Goal: Check status: Check status

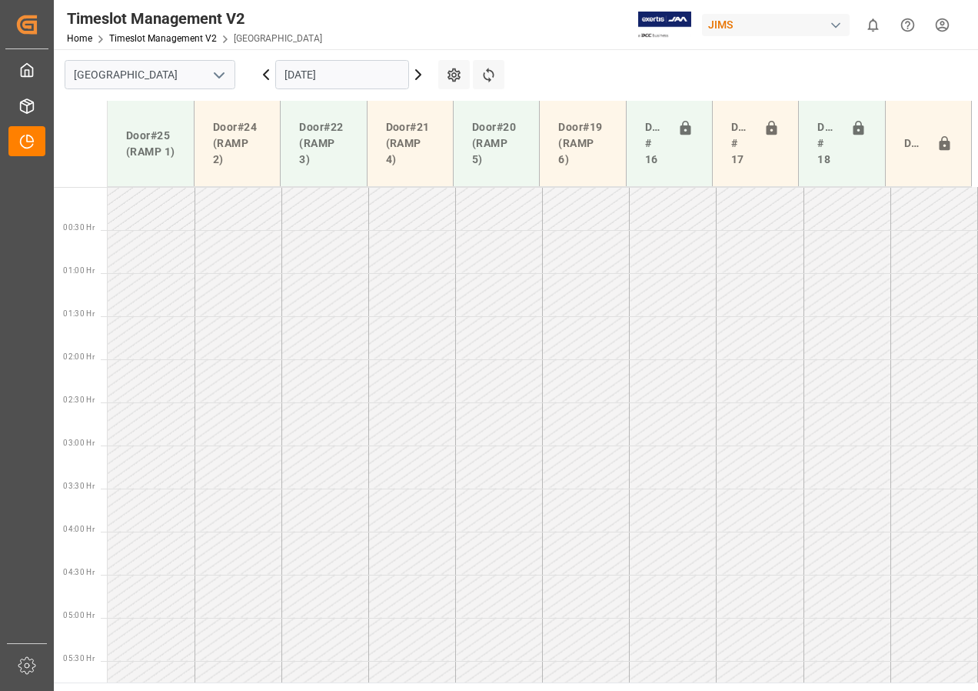
scroll to position [449, 0]
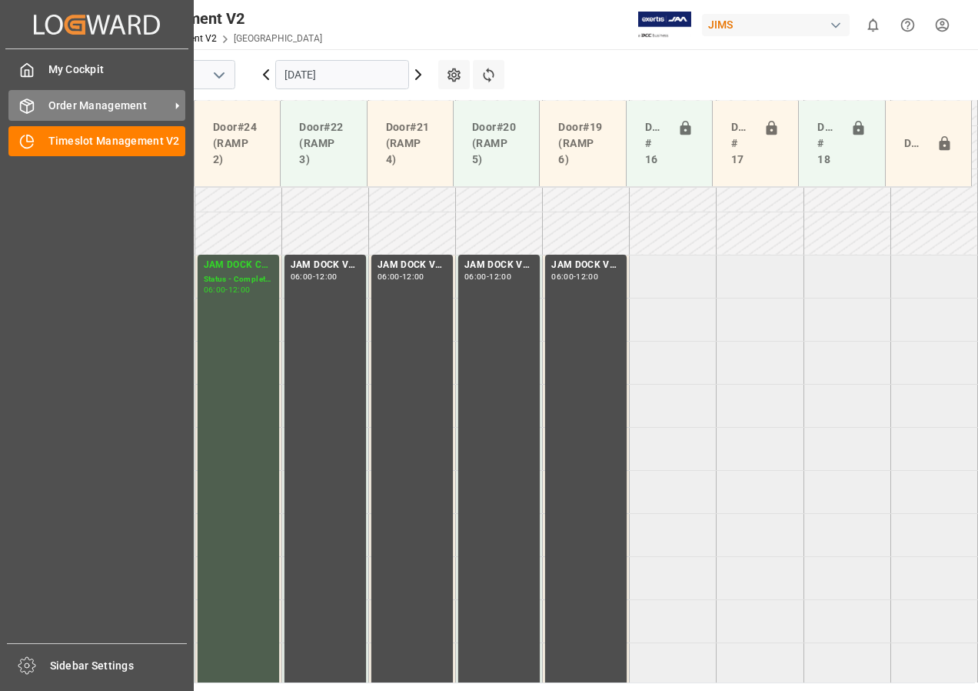
click at [68, 101] on span "Order Management" at bounding box center [108, 106] width 121 height 16
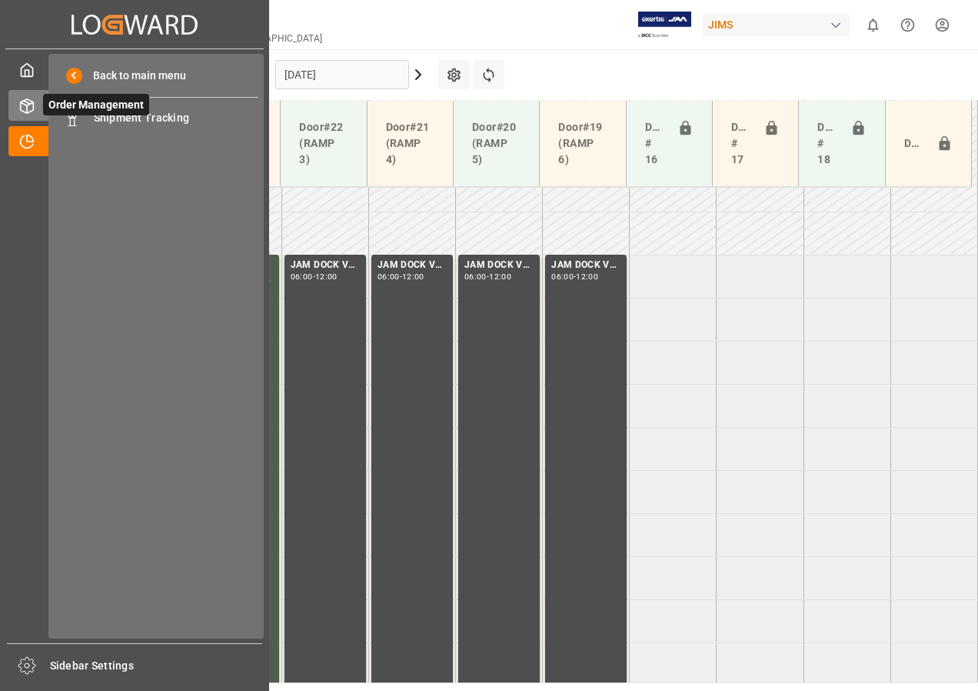
click at [111, 115] on span "Order Management" at bounding box center [96, 105] width 106 height 22
click at [115, 118] on span "Shipment Tracking" at bounding box center [176, 118] width 165 height 16
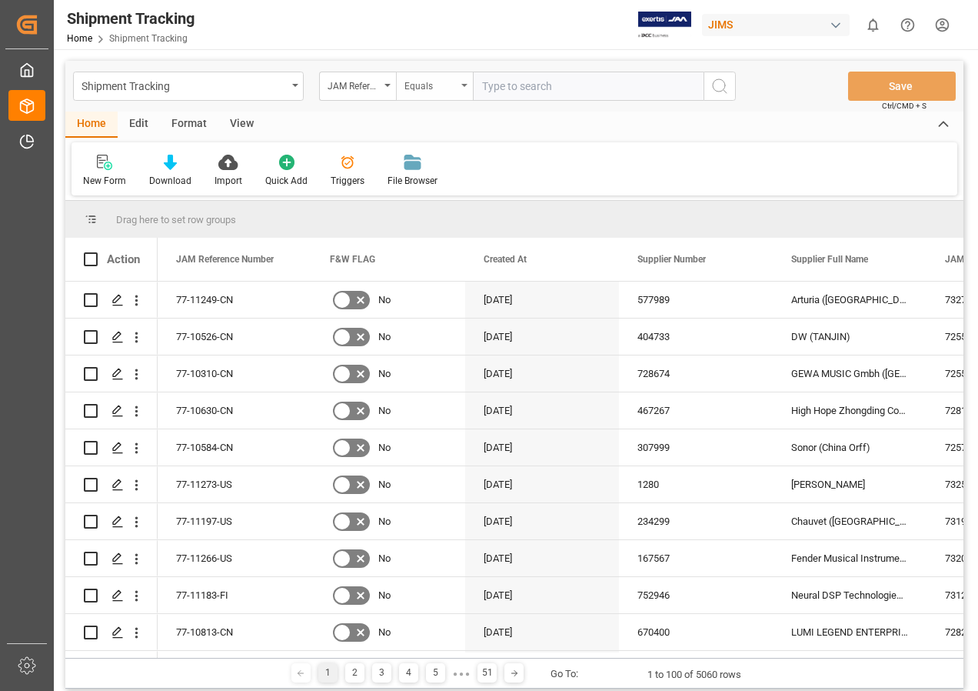
click at [462, 82] on div "Equals" at bounding box center [434, 86] width 77 height 29
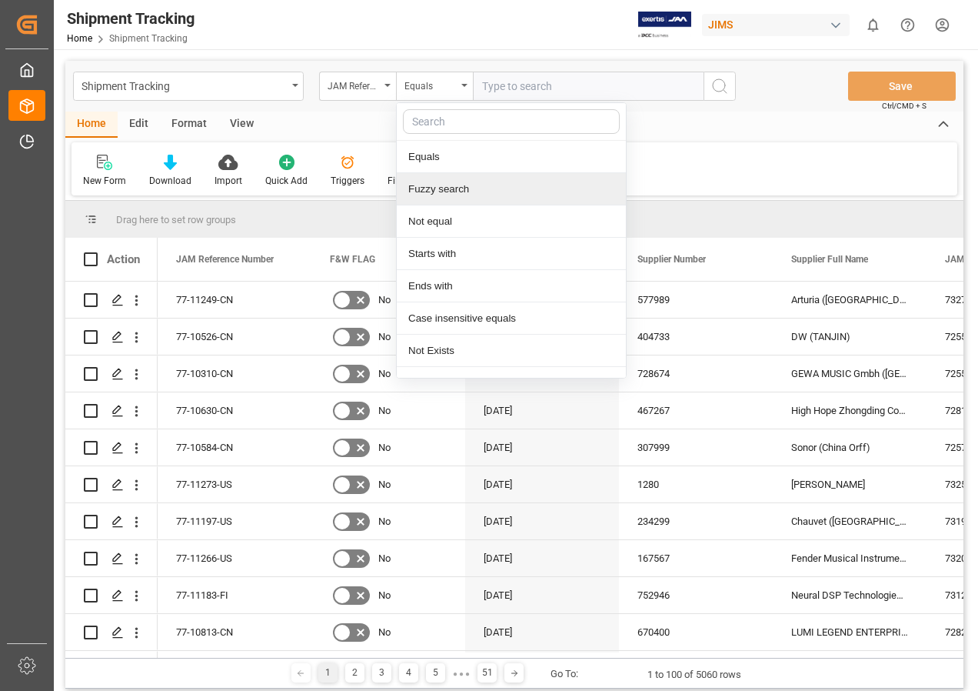
click at [445, 193] on div "Fuzzy search" at bounding box center [511, 189] width 229 height 32
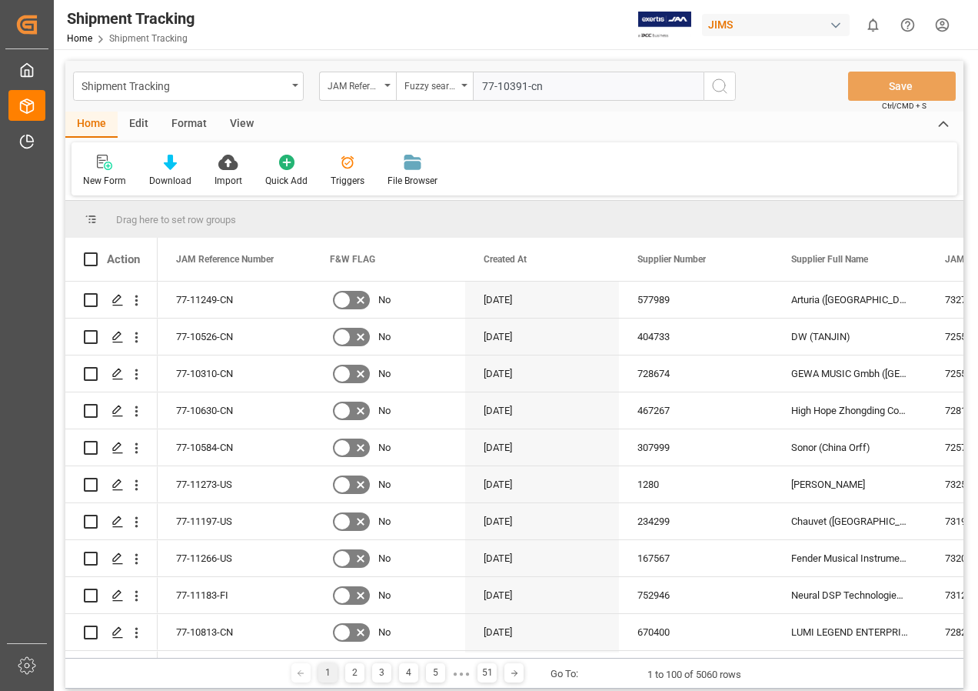
type input "77-10391-cn"
click at [724, 92] on icon "search button" at bounding box center [719, 86] width 18 height 18
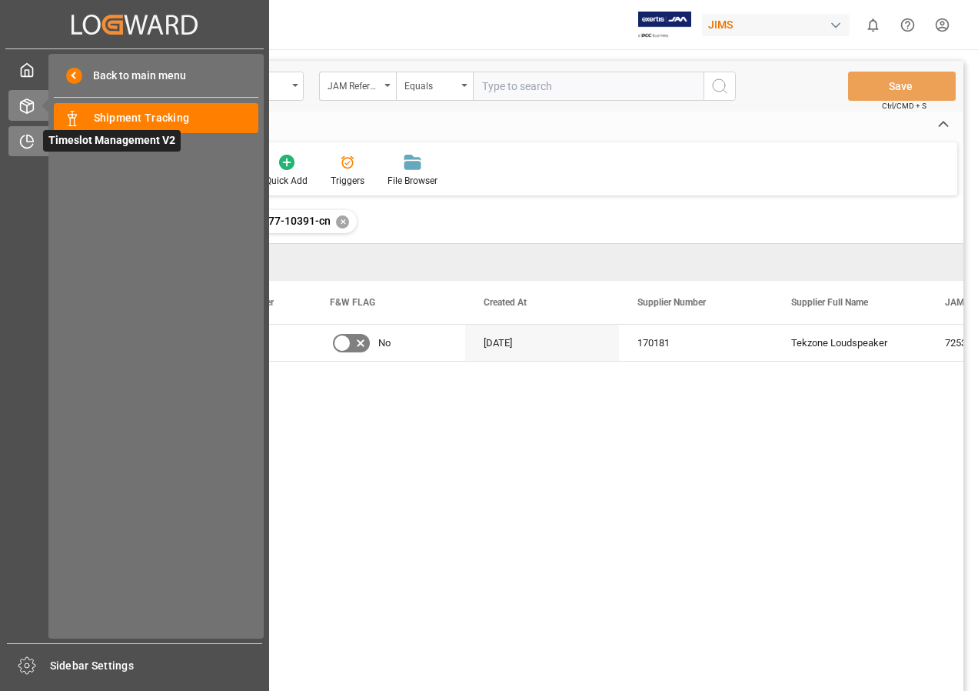
click at [65, 140] on span "Timeslot Management V2" at bounding box center [112, 141] width 138 height 22
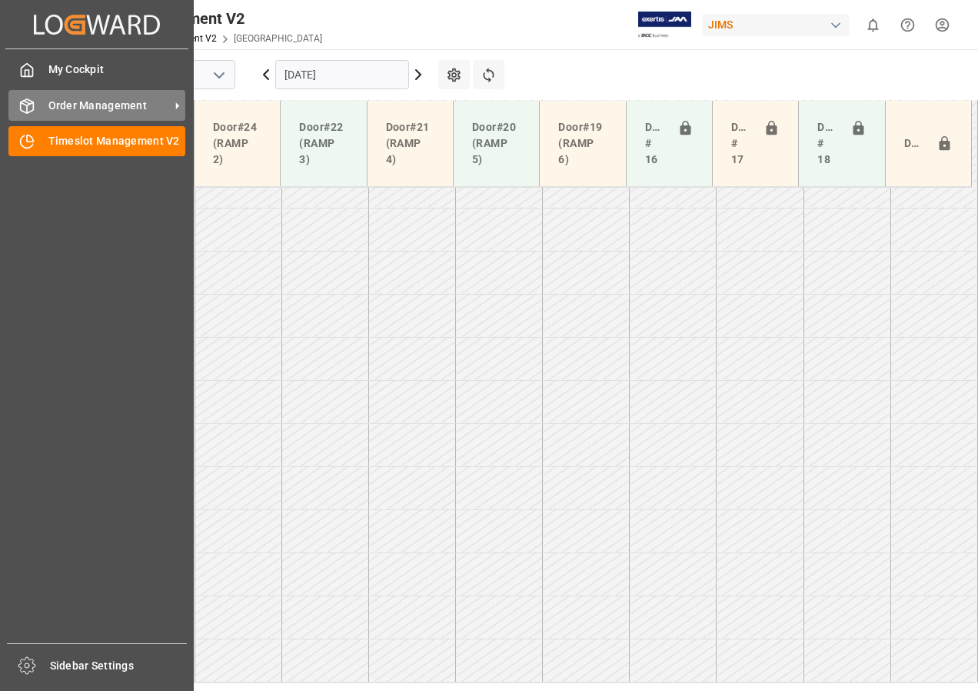
click at [73, 101] on span "Order Management" at bounding box center [108, 106] width 121 height 16
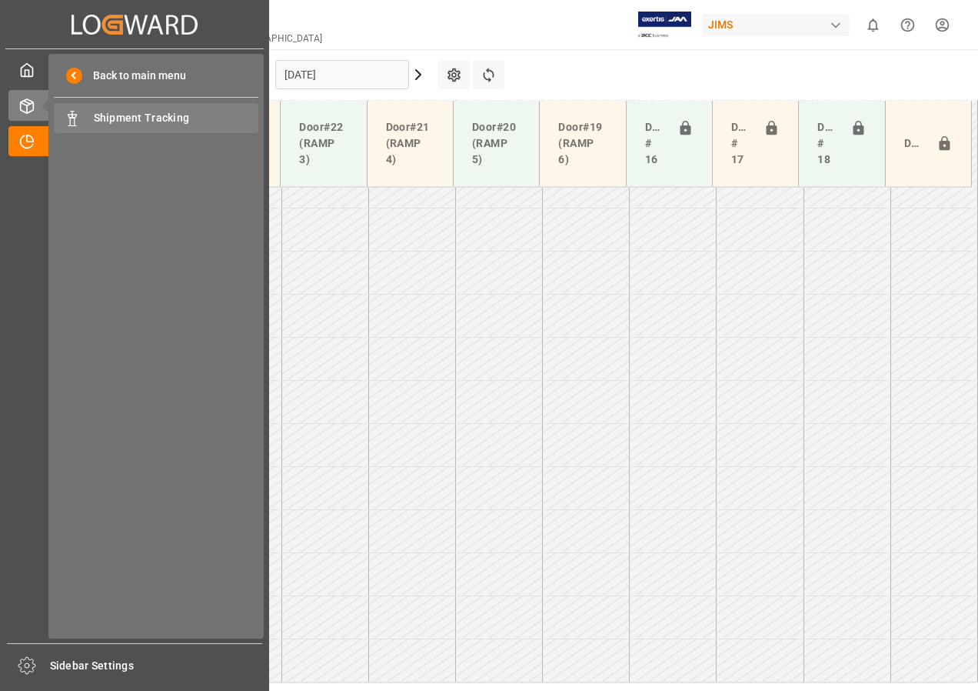
click at [108, 119] on span "Shipment Tracking" at bounding box center [176, 118] width 165 height 16
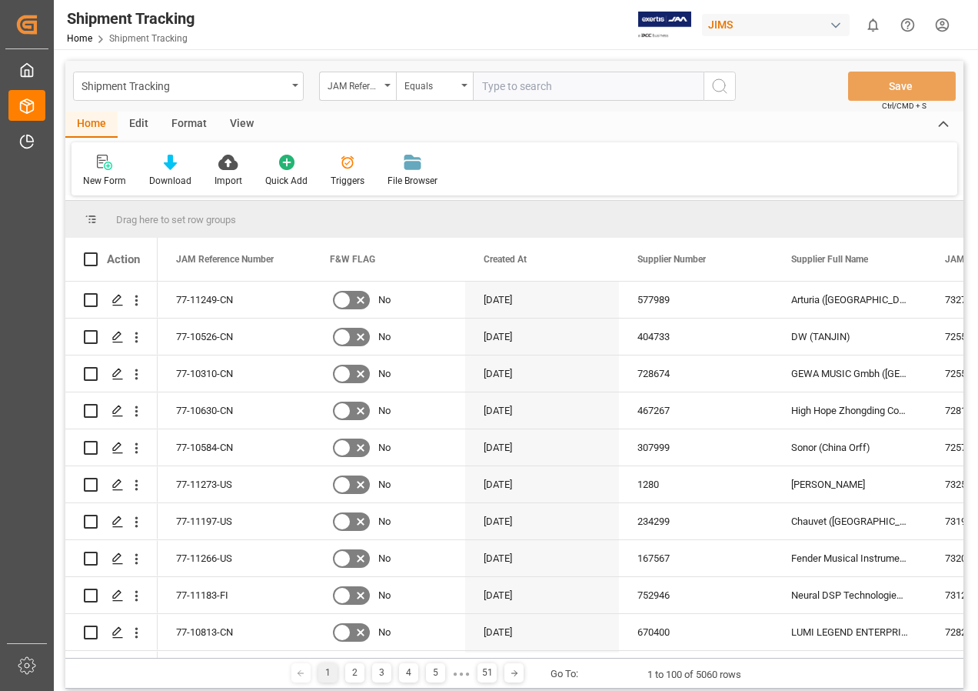
click at [231, 118] on div "View" at bounding box center [241, 124] width 47 height 26
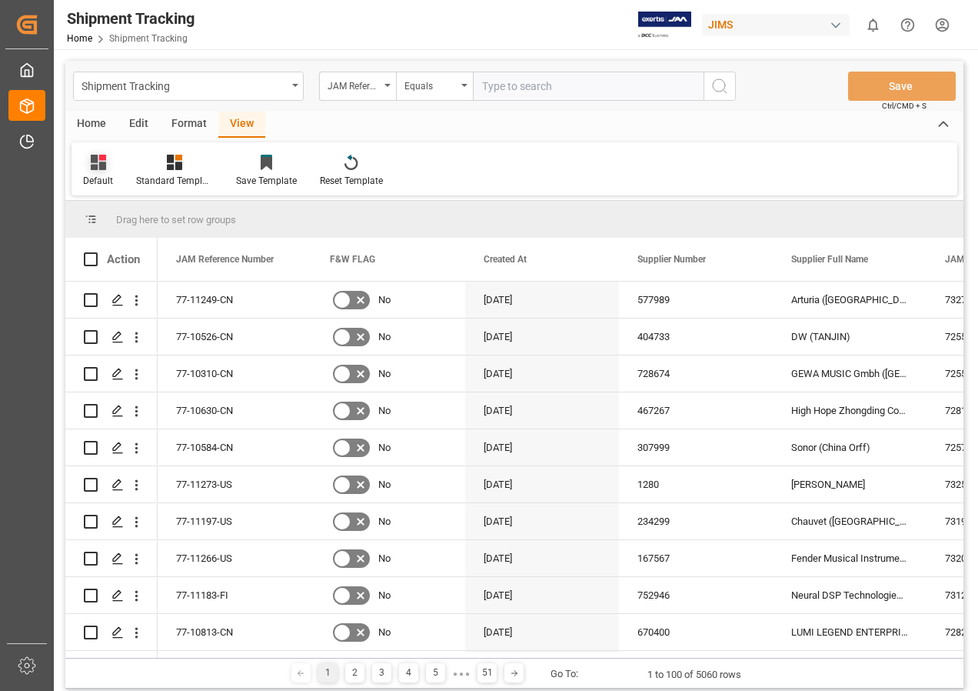
click at [88, 162] on div at bounding box center [98, 162] width 30 height 16
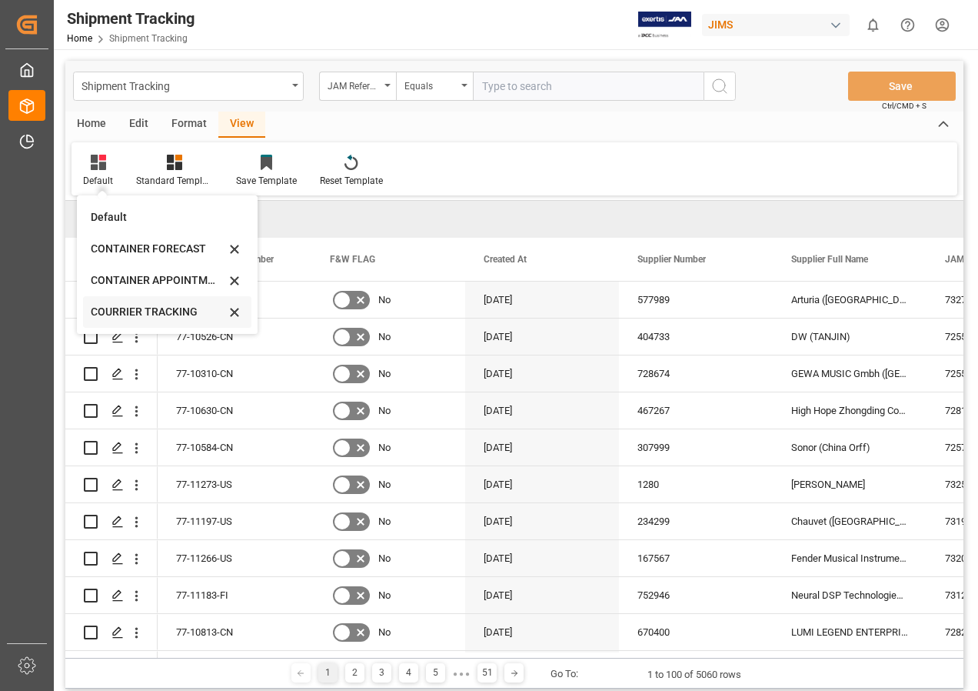
click at [151, 310] on div "COURRIER TRACKING" at bounding box center [158, 312] width 135 height 16
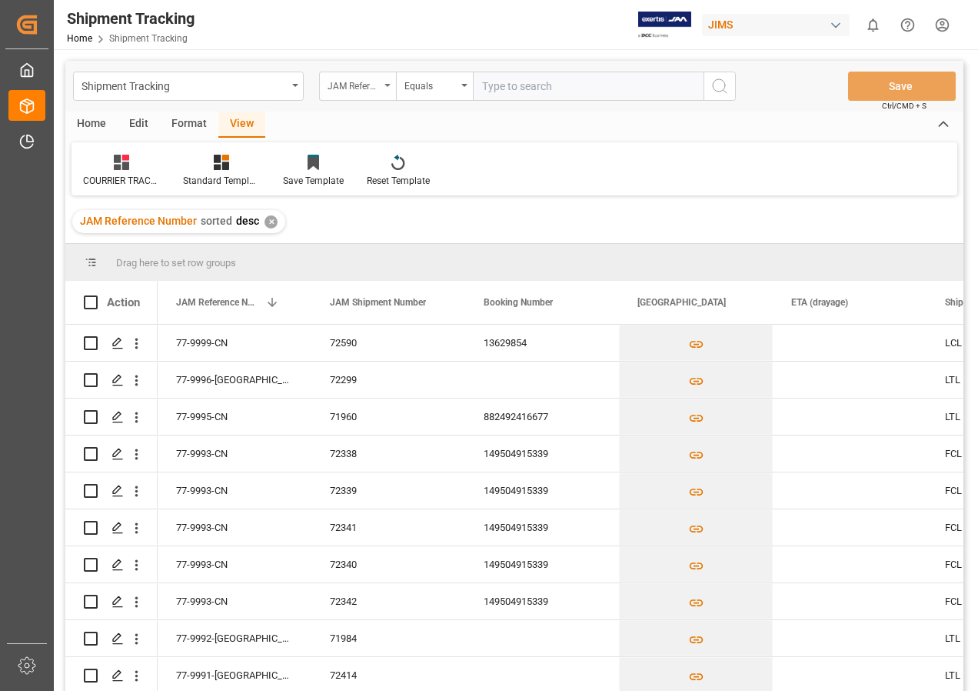
click at [388, 84] on icon "open menu" at bounding box center [387, 85] width 6 height 3
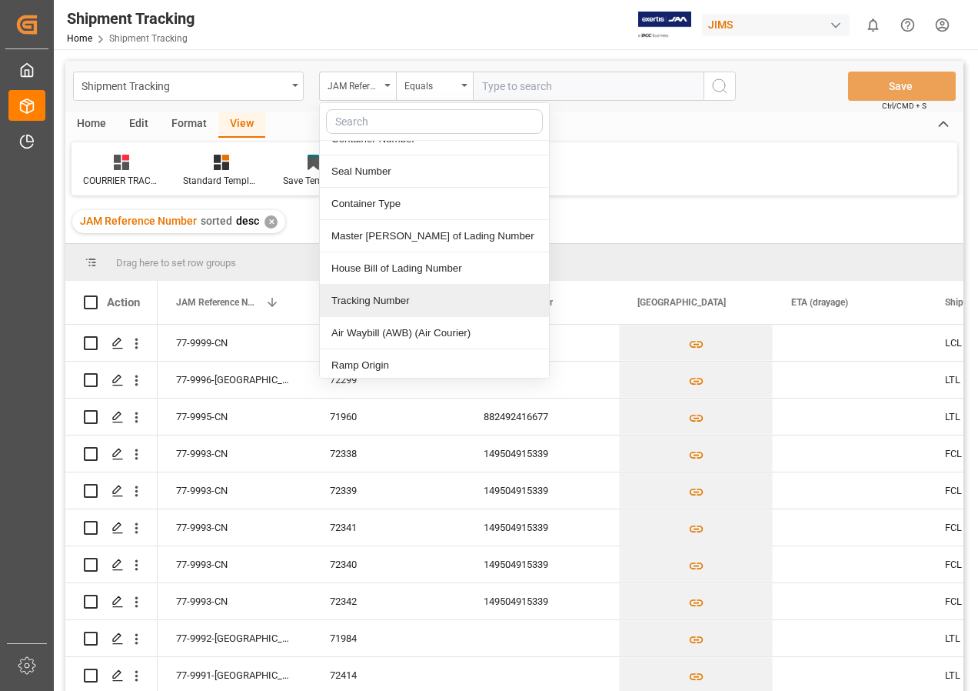
click at [395, 285] on div "Tracking Number" at bounding box center [434, 301] width 229 height 32
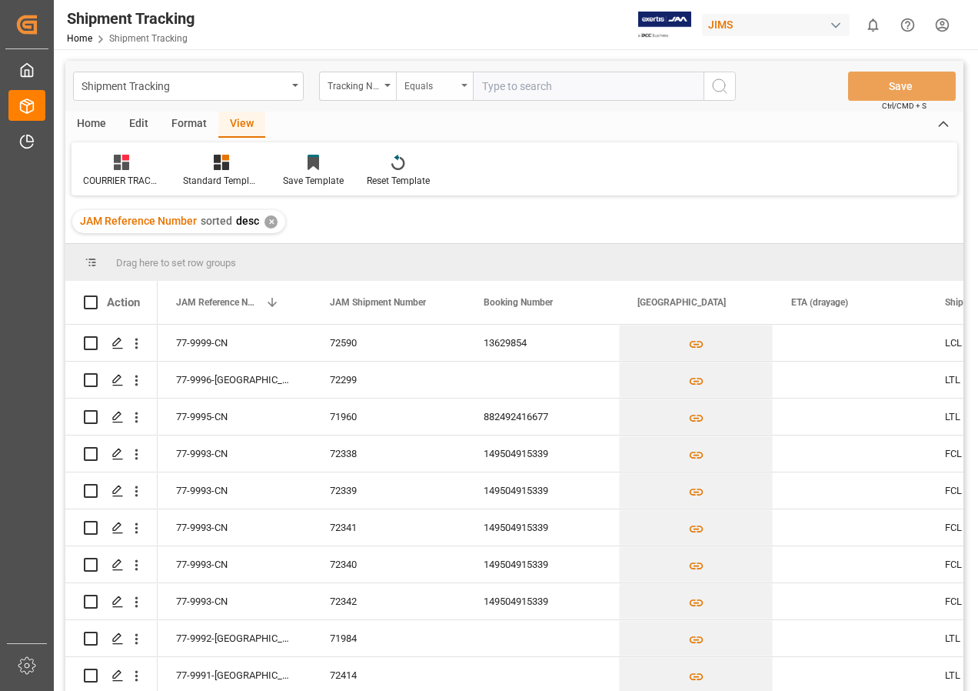
click at [465, 89] on div "Equals" at bounding box center [434, 86] width 77 height 29
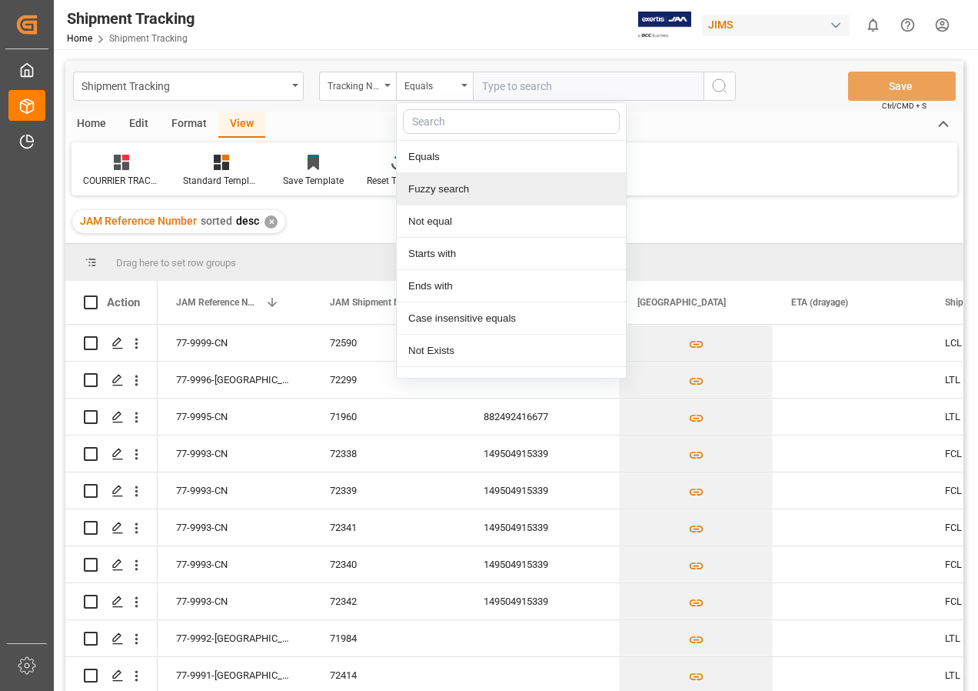
click at [445, 192] on div "Fuzzy search" at bounding box center [511, 189] width 229 height 32
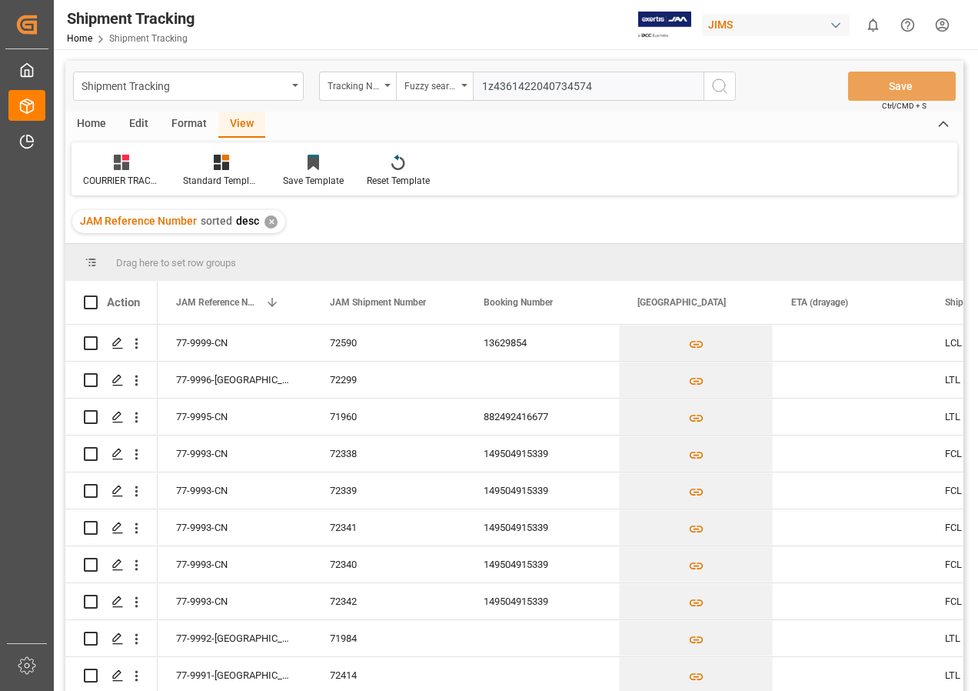
type input "1z4361422040734574"
click at [722, 87] on icon "search button" at bounding box center [719, 86] width 18 height 18
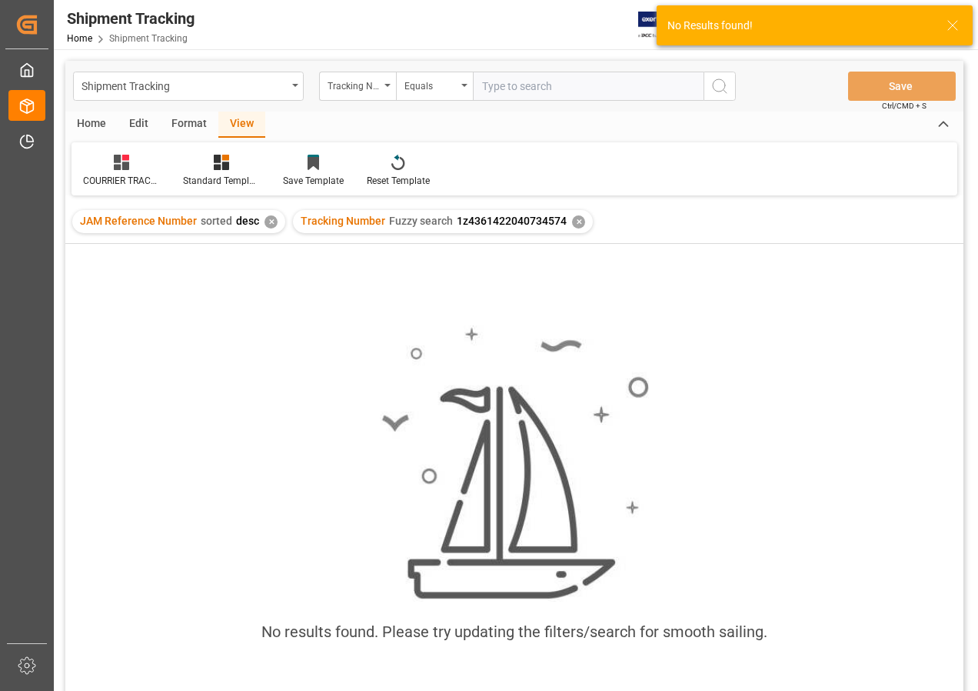
click at [574, 225] on div "✕" at bounding box center [578, 221] width 13 height 13
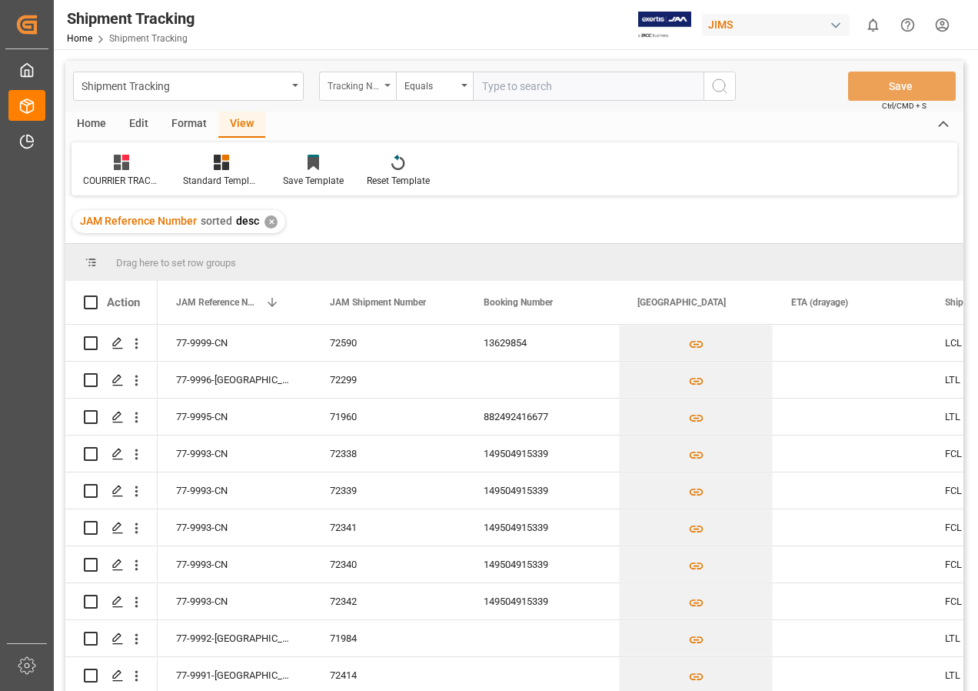
click at [388, 85] on icon "open menu" at bounding box center [387, 85] width 6 height 3
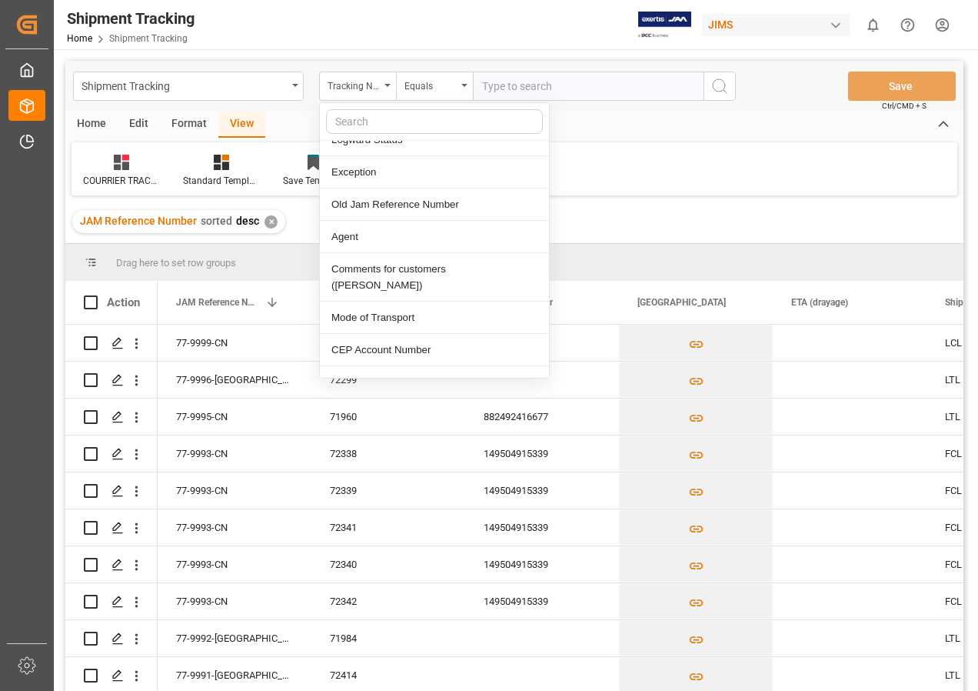
scroll to position [384, 0]
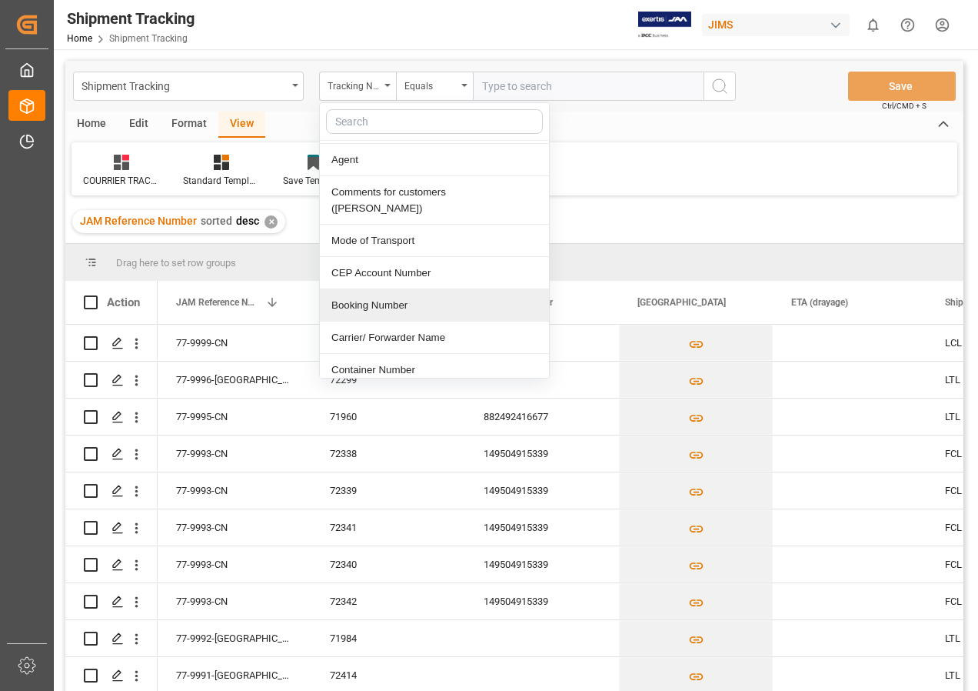
click at [384, 289] on div "Booking Number" at bounding box center [434, 305] width 229 height 32
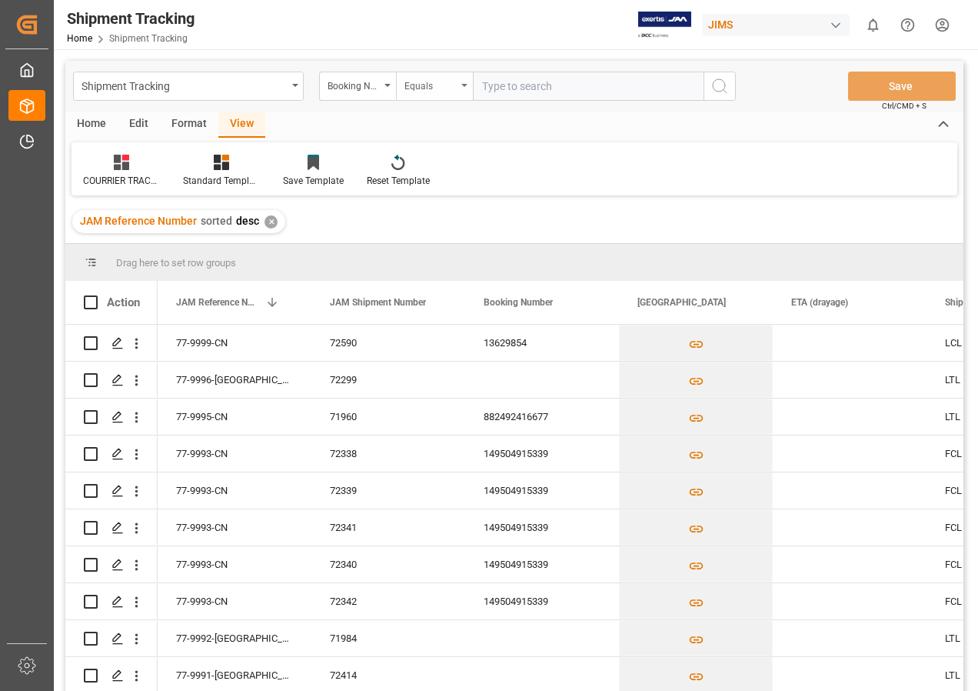
click at [463, 80] on div "Equals" at bounding box center [434, 86] width 77 height 29
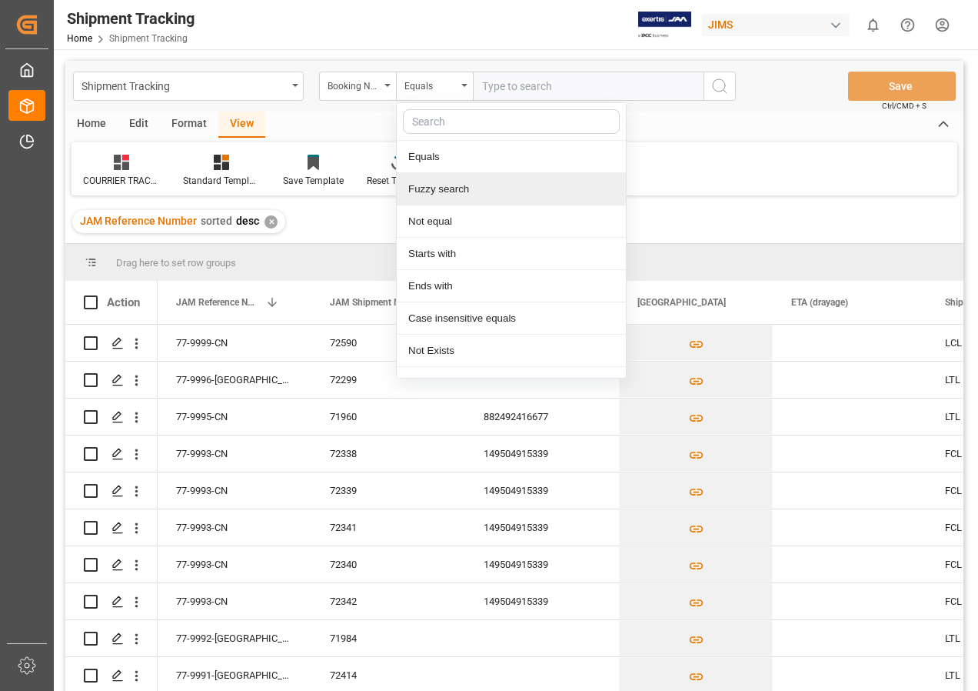
click at [429, 187] on div "Fuzzy search" at bounding box center [511, 189] width 229 height 32
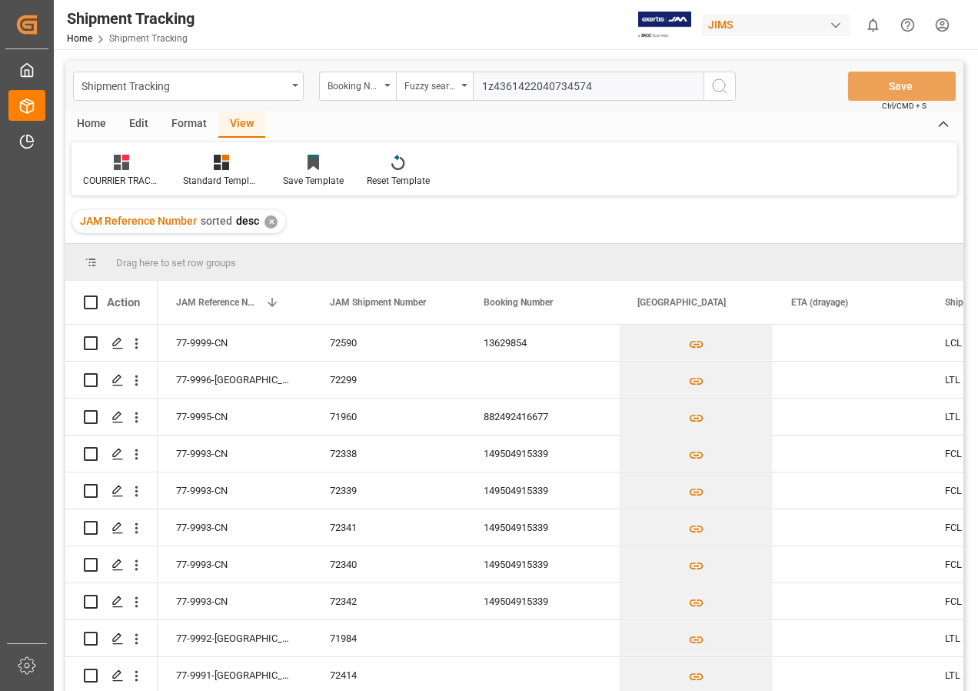
type input "1z4361422040734574"
click at [711, 82] on icon "search button" at bounding box center [719, 86] width 18 height 18
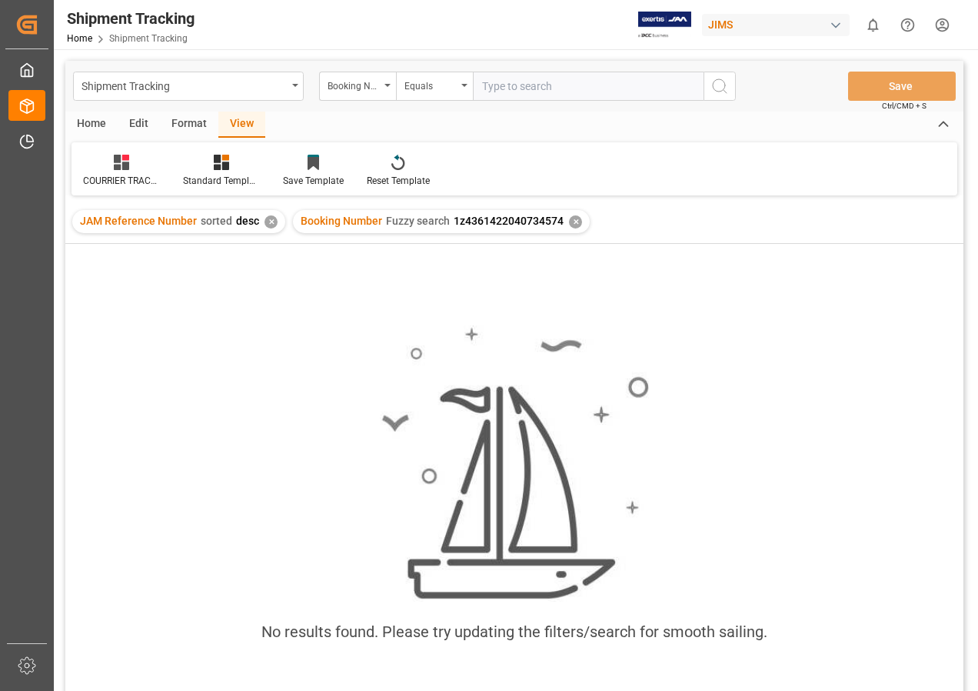
click at [571, 218] on div "✕" at bounding box center [575, 221] width 13 height 13
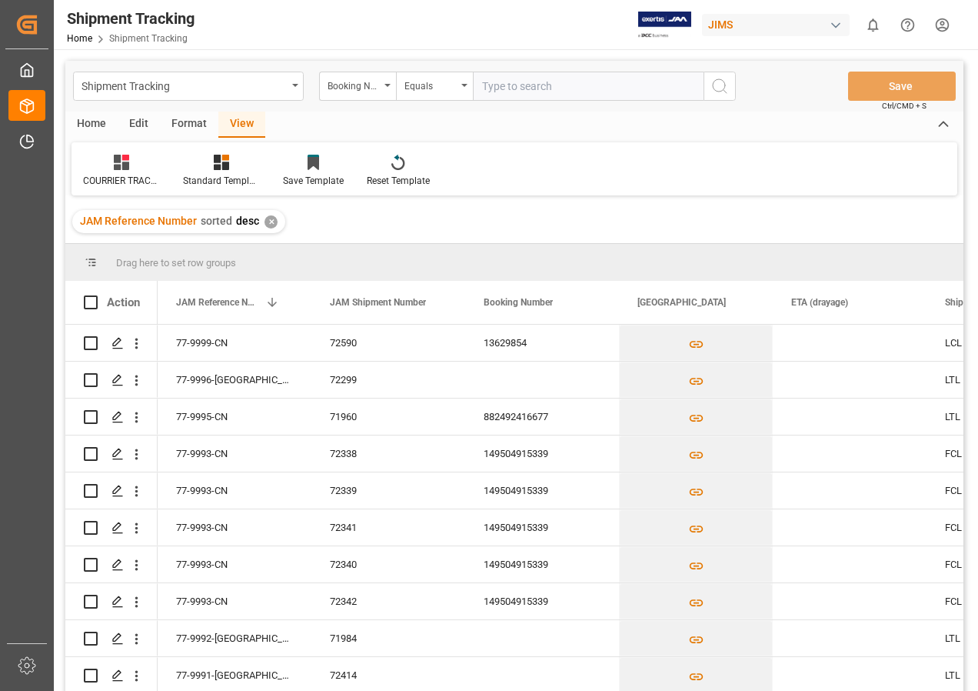
click at [268, 225] on div "✕" at bounding box center [271, 221] width 13 height 13
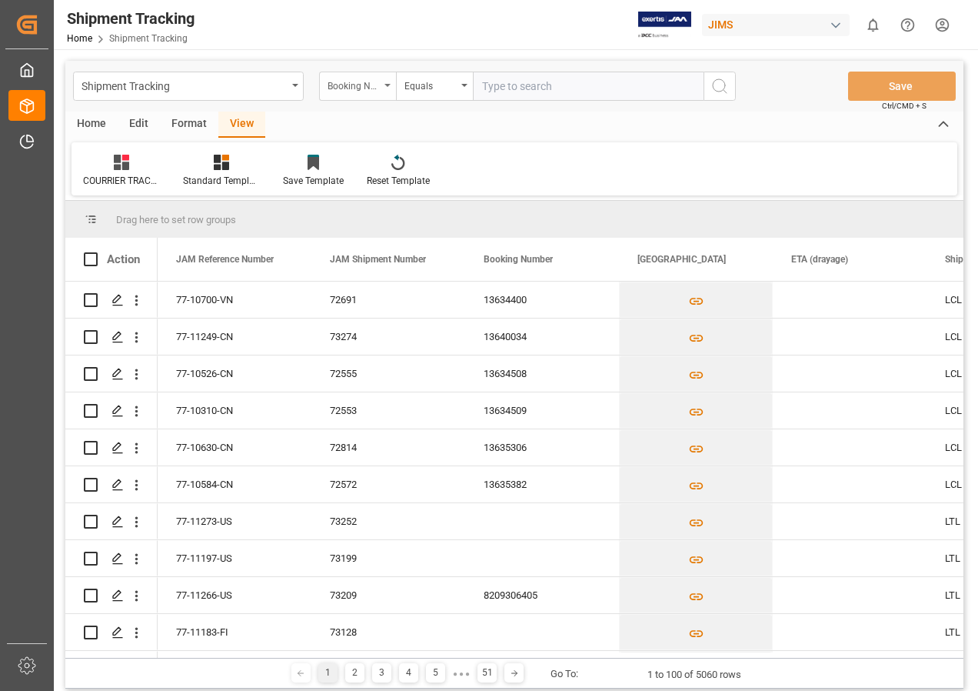
click at [387, 85] on icon "open menu" at bounding box center [387, 85] width 6 height 3
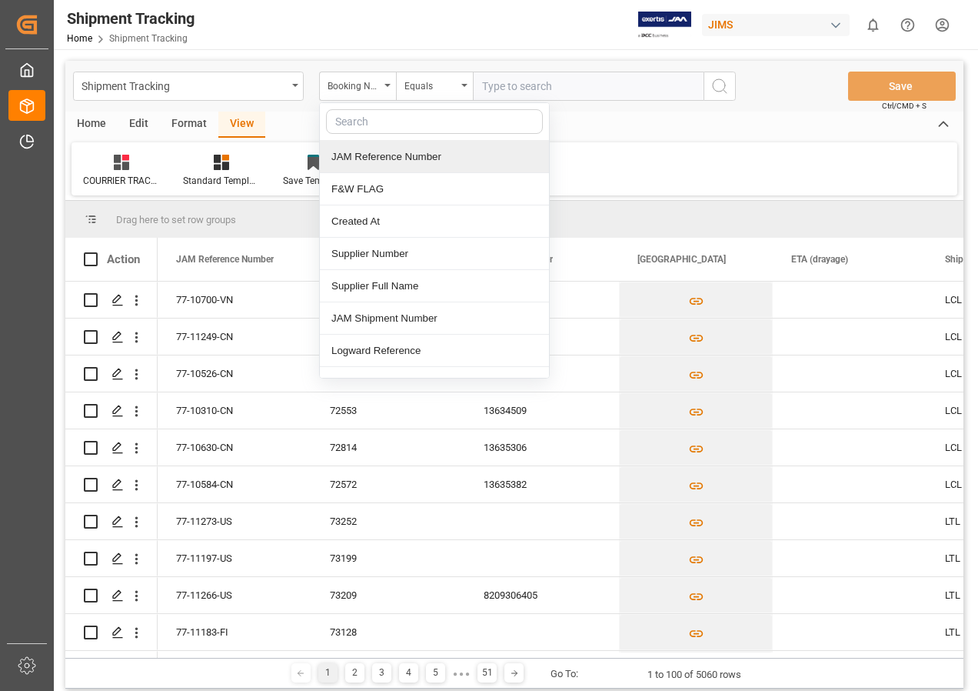
click at [387, 161] on div "JAM Reference Number" at bounding box center [434, 157] width 229 height 32
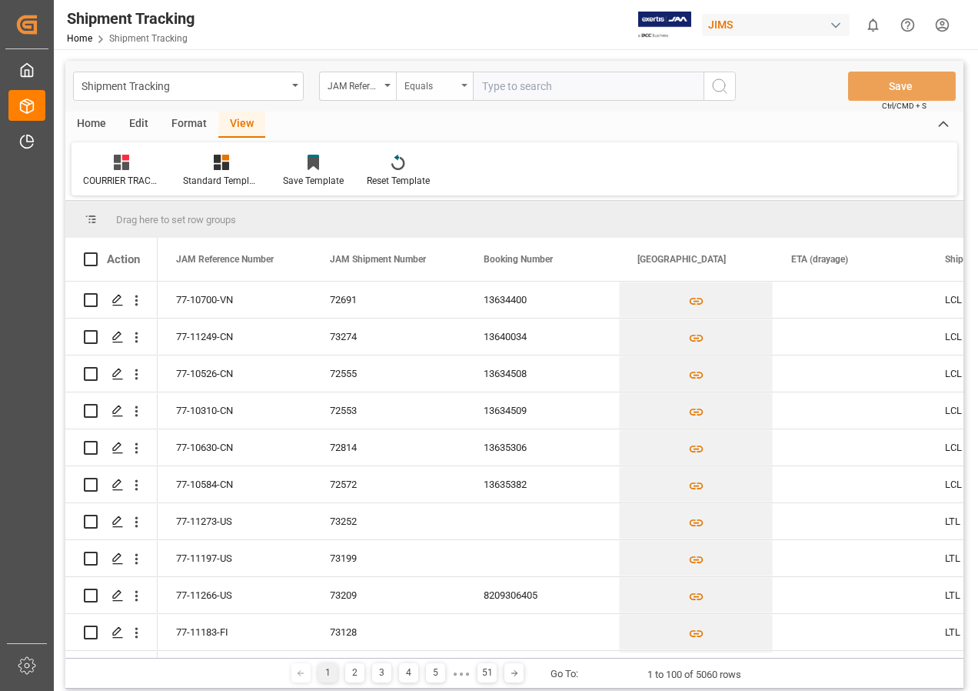
drag, startPoint x: 468, startPoint y: 84, endPoint x: 461, endPoint y: 100, distance: 17.6
click at [467, 84] on div "Equals" at bounding box center [434, 86] width 77 height 29
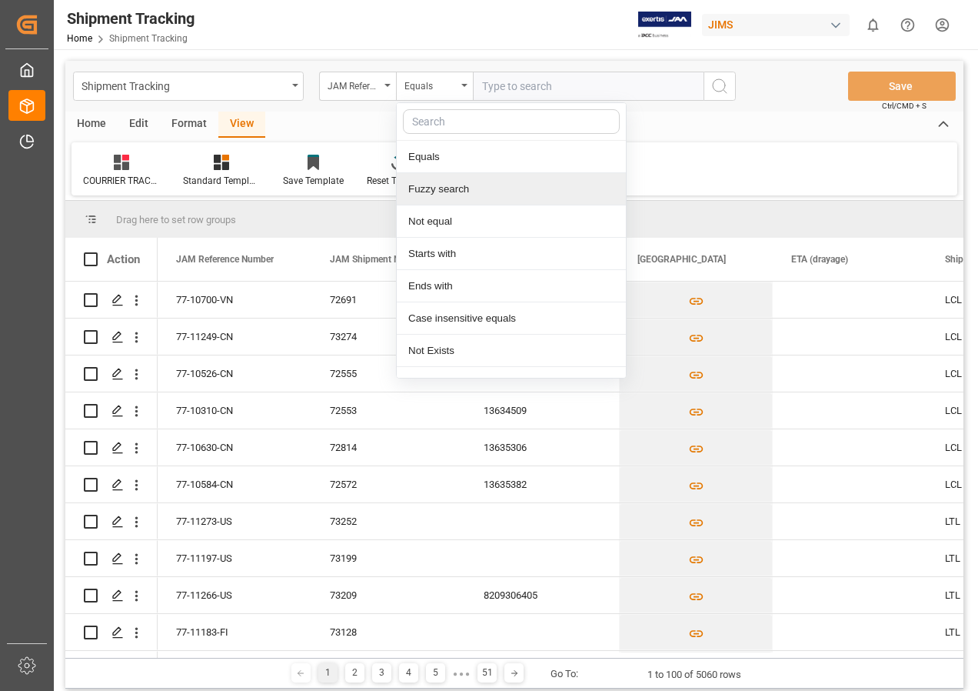
click at [430, 194] on div "Fuzzy search" at bounding box center [511, 189] width 229 height 32
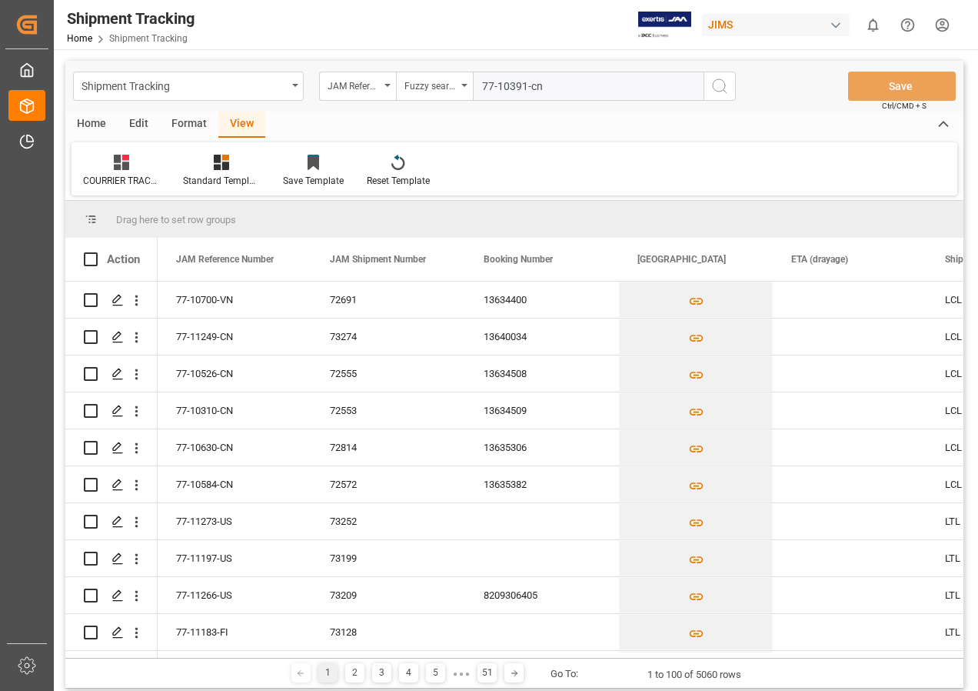
type input "77-10391-cn"
click at [718, 90] on icon "search button" at bounding box center [719, 86] width 18 height 18
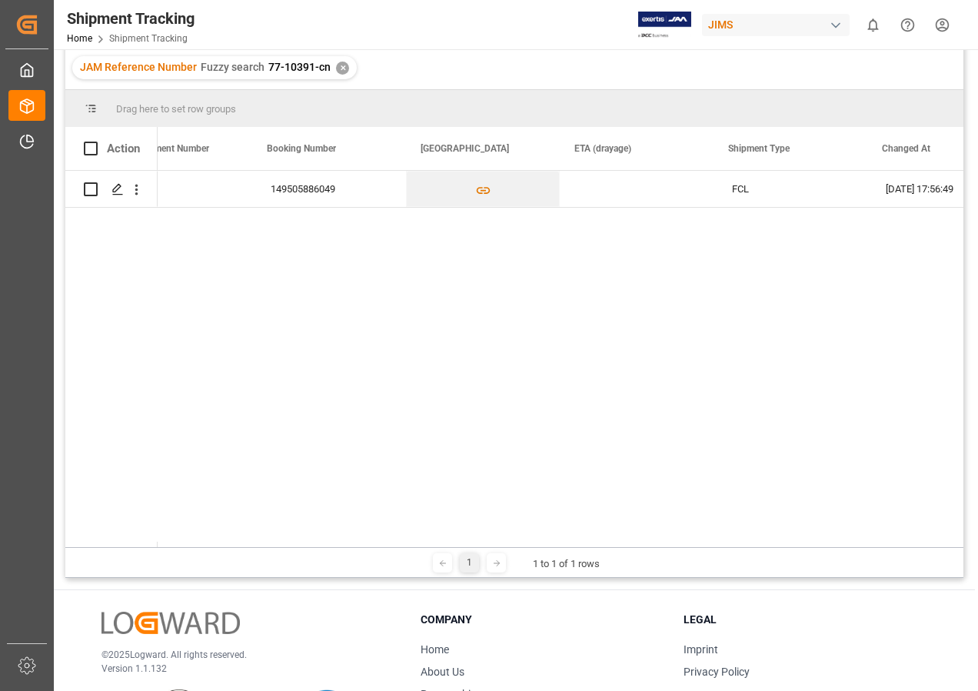
scroll to position [0, 235]
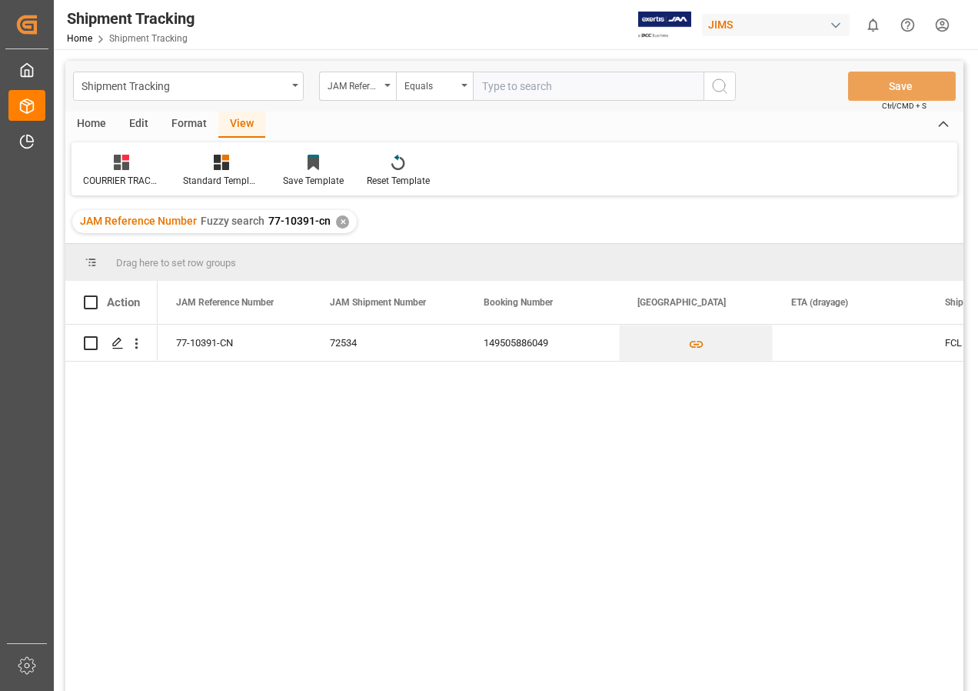
click at [231, 121] on div "View" at bounding box center [241, 124] width 47 height 26
click at [122, 161] on icon at bounding box center [121, 162] width 15 height 15
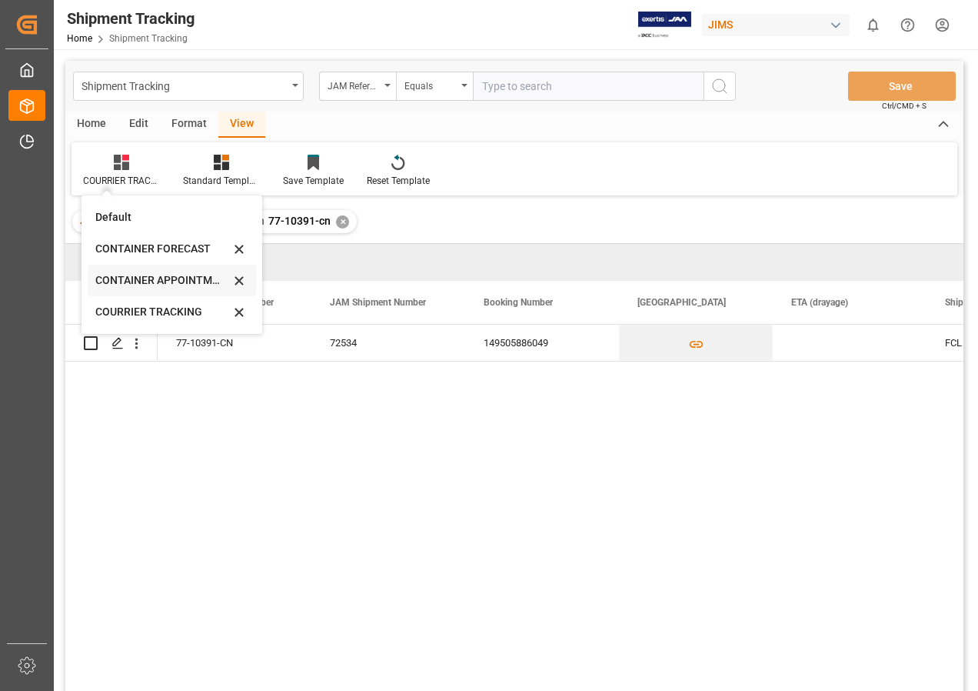
click at [159, 281] on div "CONTAINER APPOINTMENT" at bounding box center [162, 280] width 135 height 16
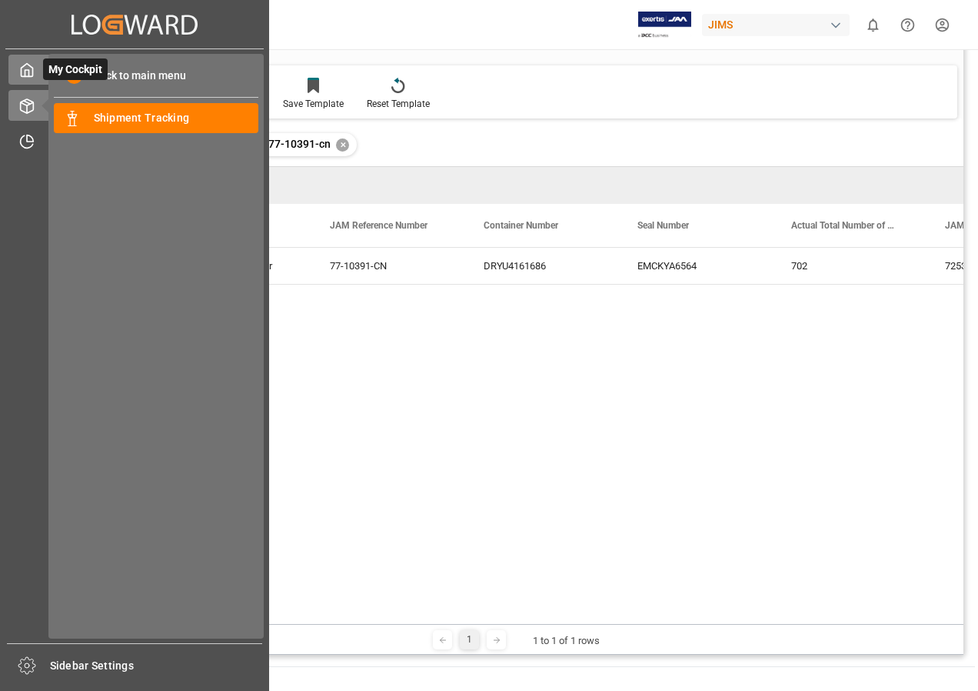
click at [39, 72] on div "My Cockpit My Cockpit" at bounding box center [134, 70] width 252 height 30
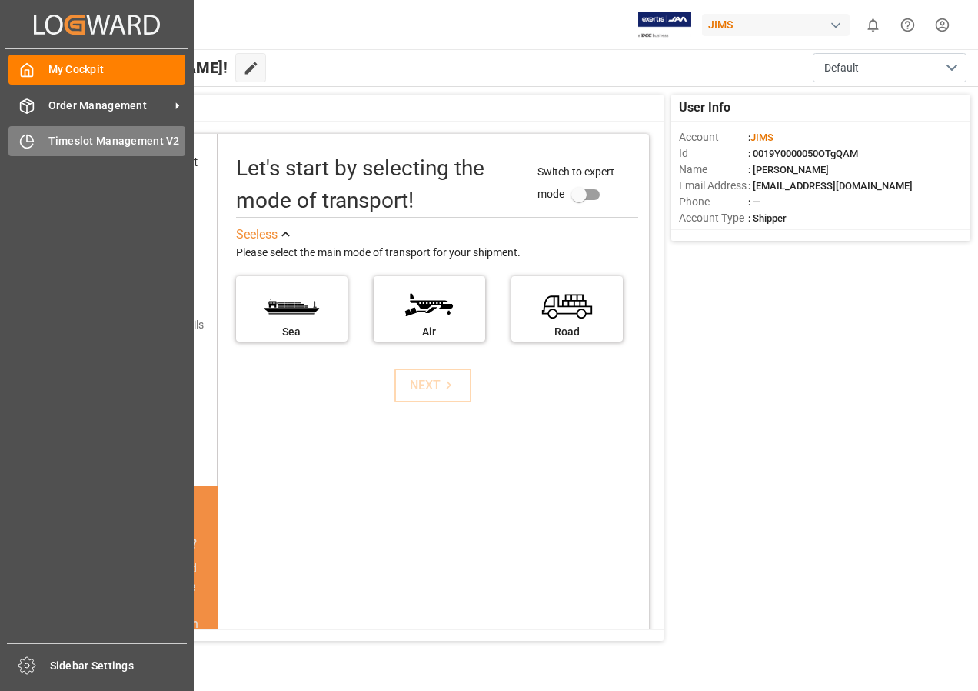
click at [64, 131] on div "Timeslot Management V2 Timeslot Management V2" at bounding box center [96, 141] width 177 height 30
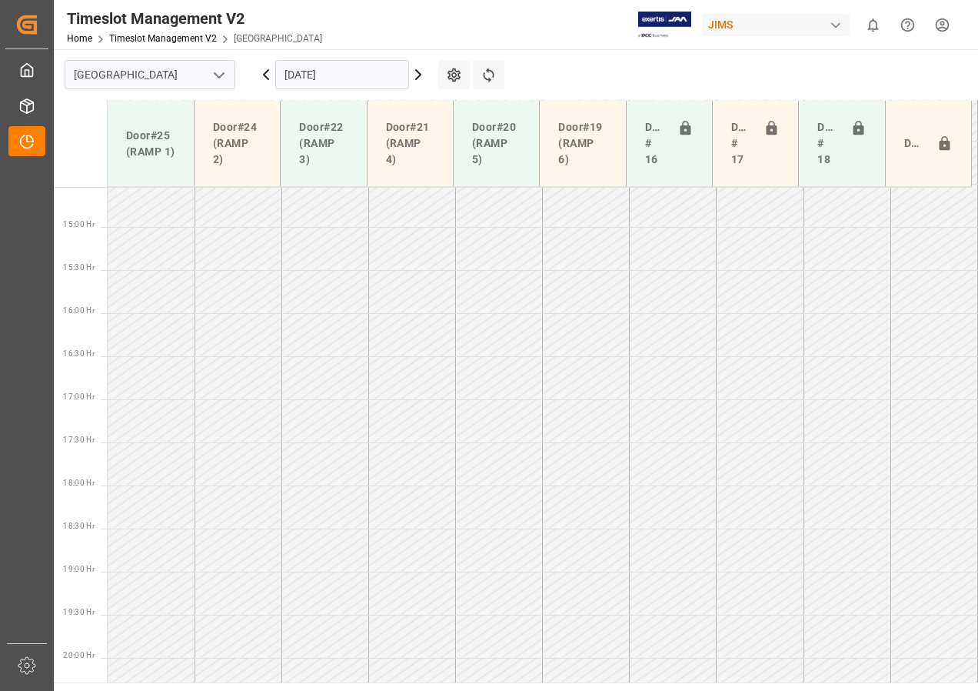
scroll to position [1314, 0]
click at [420, 74] on icon at bounding box center [418, 74] width 5 height 9
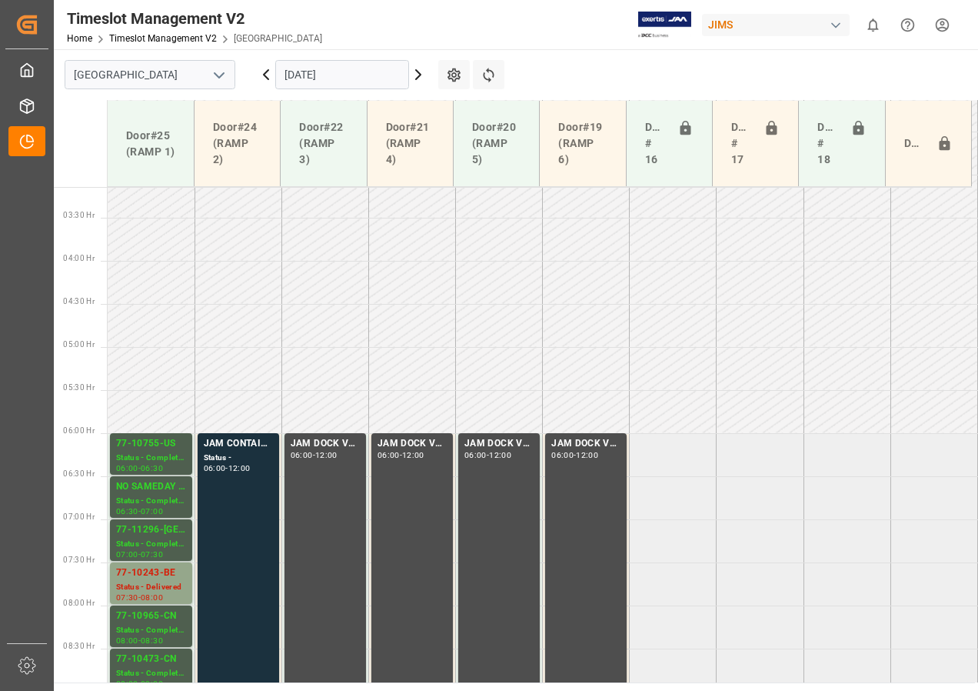
click at [420, 74] on icon at bounding box center [418, 74] width 5 height 9
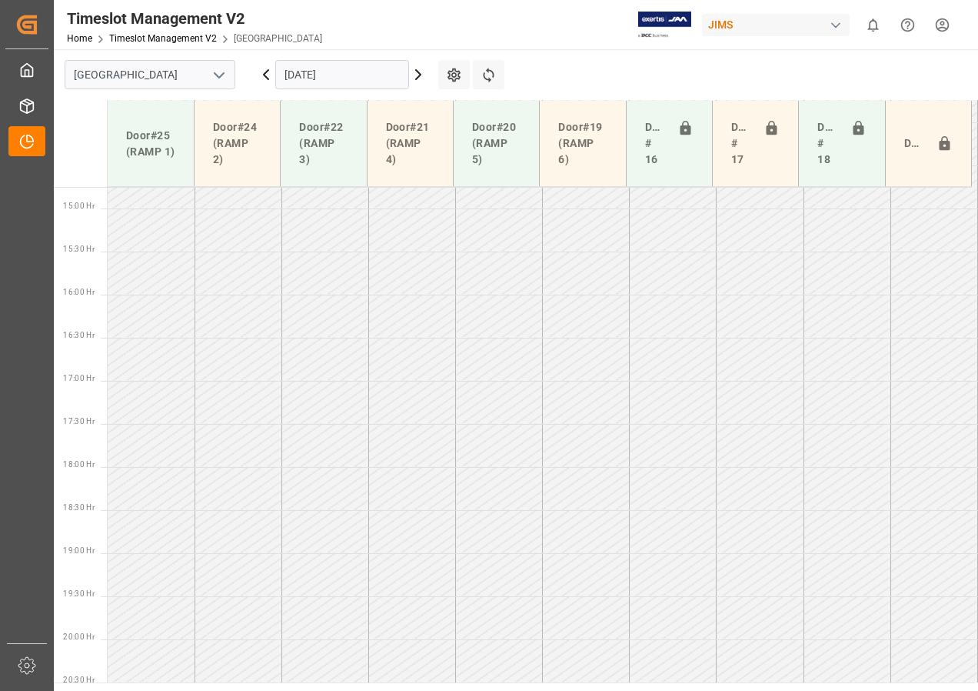
scroll to position [1314, 0]
click at [420, 74] on icon at bounding box center [418, 74] width 5 height 9
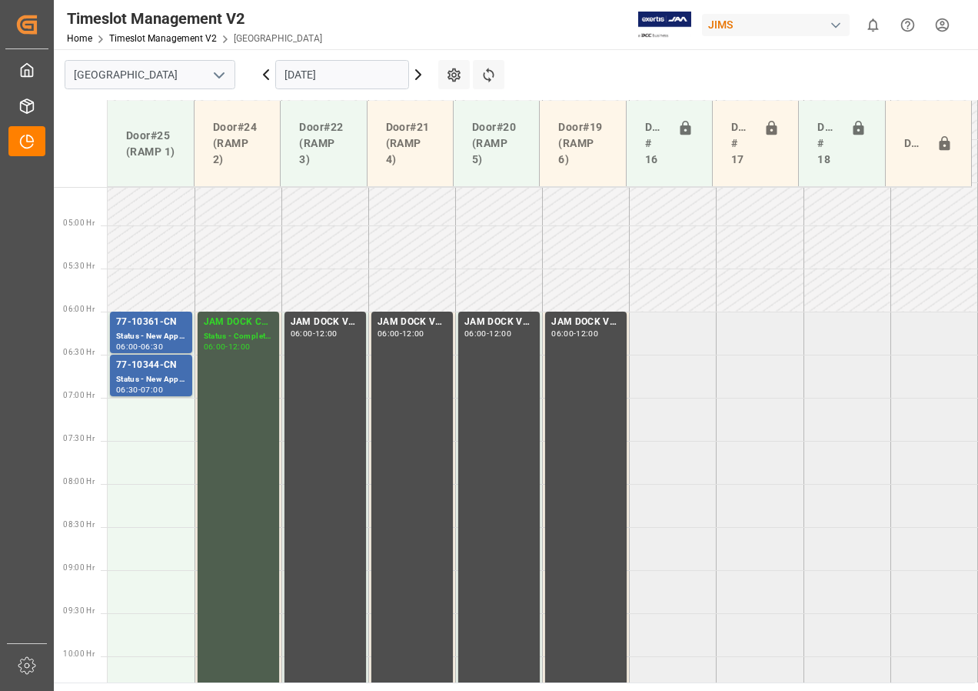
scroll to position [391, 0]
click at [139, 341] on div "Status - New Appointment" at bounding box center [151, 337] width 70 height 13
click at [139, 370] on div "77-10344-CN" at bounding box center [151, 365] width 70 height 15
click at [147, 330] on div "77-10361-CN" at bounding box center [151, 322] width 70 height 15
click at [159, 366] on div "77-10344-CN" at bounding box center [151, 365] width 70 height 15
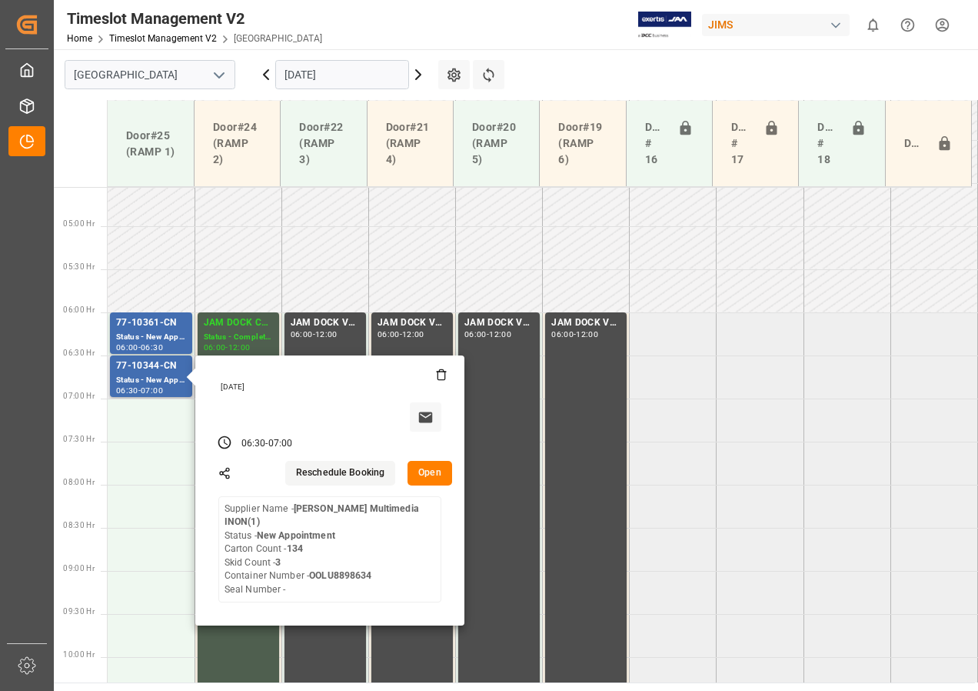
scroll to position [622, 0]
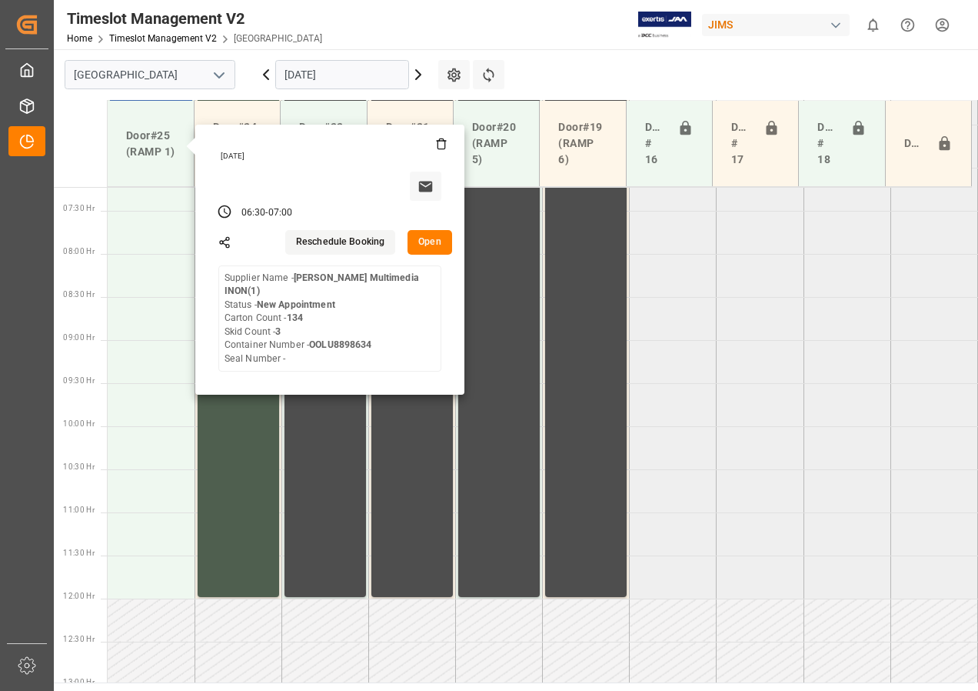
click at [723, 300] on tabel "77-10361-CN Status - New Appointment 06:00 - 06:30 JAM DOCK CONTROL Status - Co…" at bounding box center [543, 599] width 870 height 2068
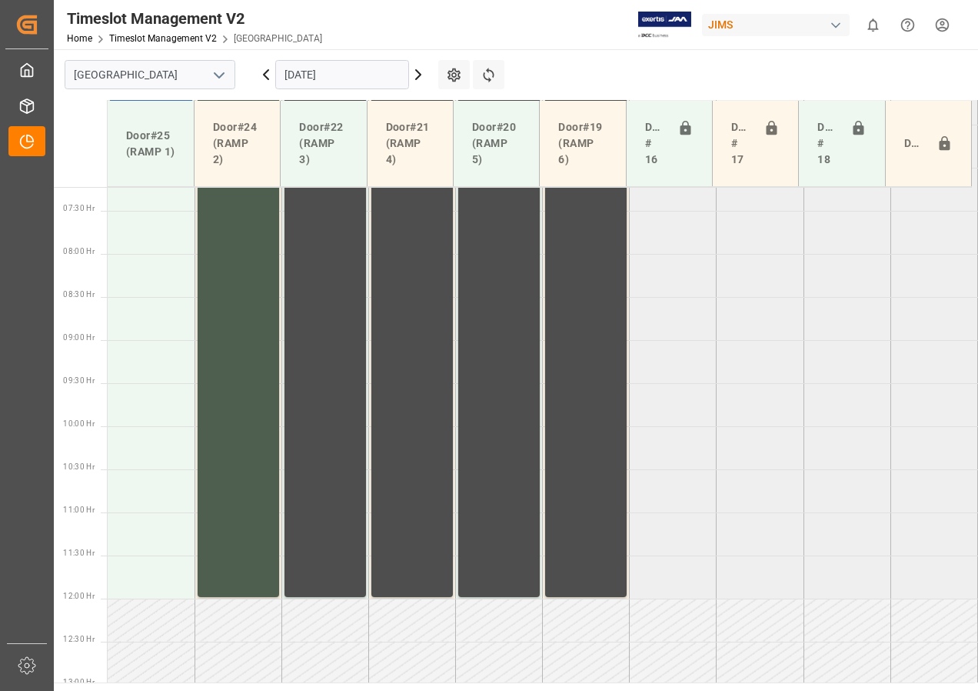
click at [351, 71] on input "[DATE]" at bounding box center [342, 74] width 134 height 29
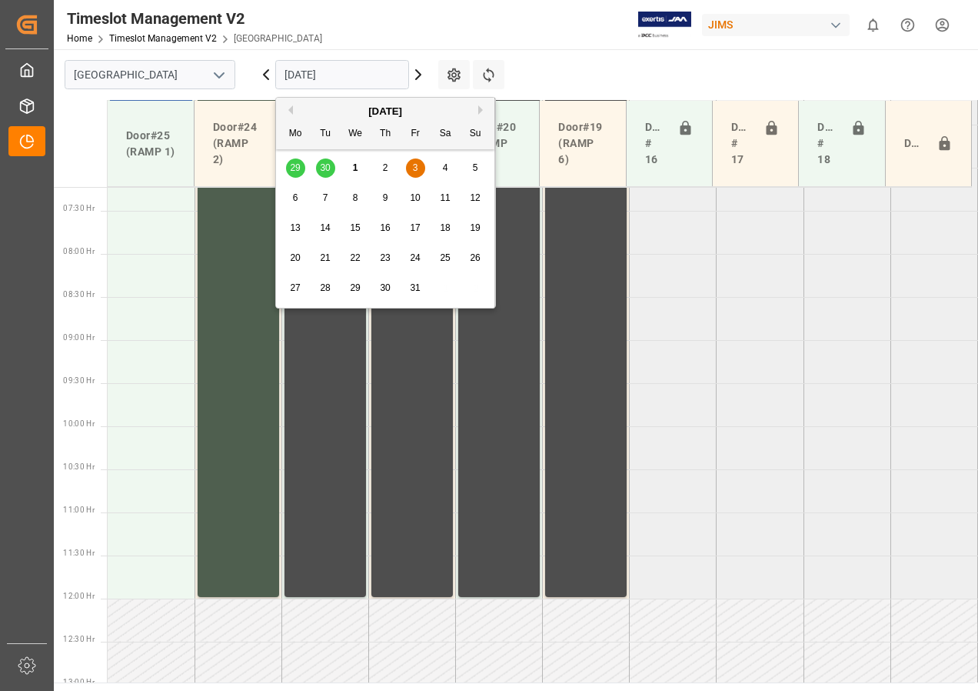
click at [296, 195] on span "6" at bounding box center [295, 197] width 5 height 11
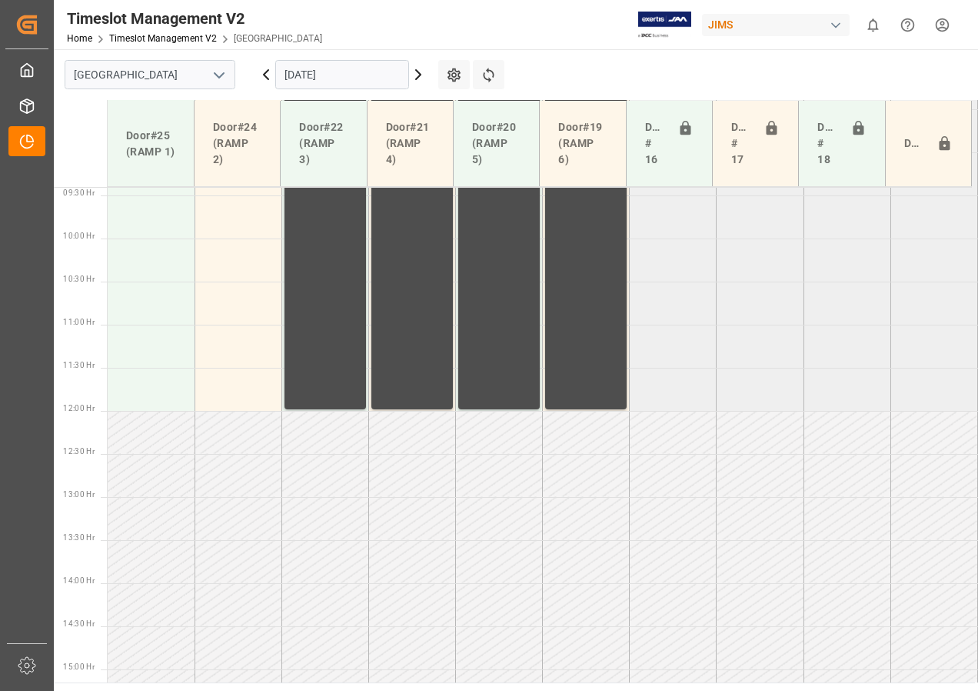
scroll to position [791, 0]
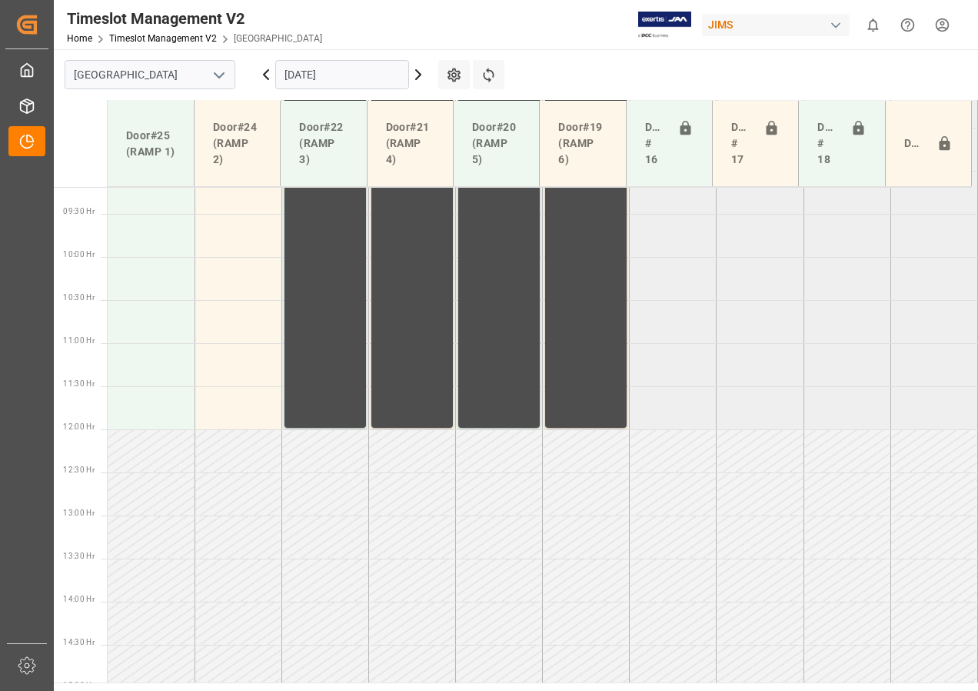
click at [302, 75] on input "[DATE]" at bounding box center [342, 74] width 134 height 29
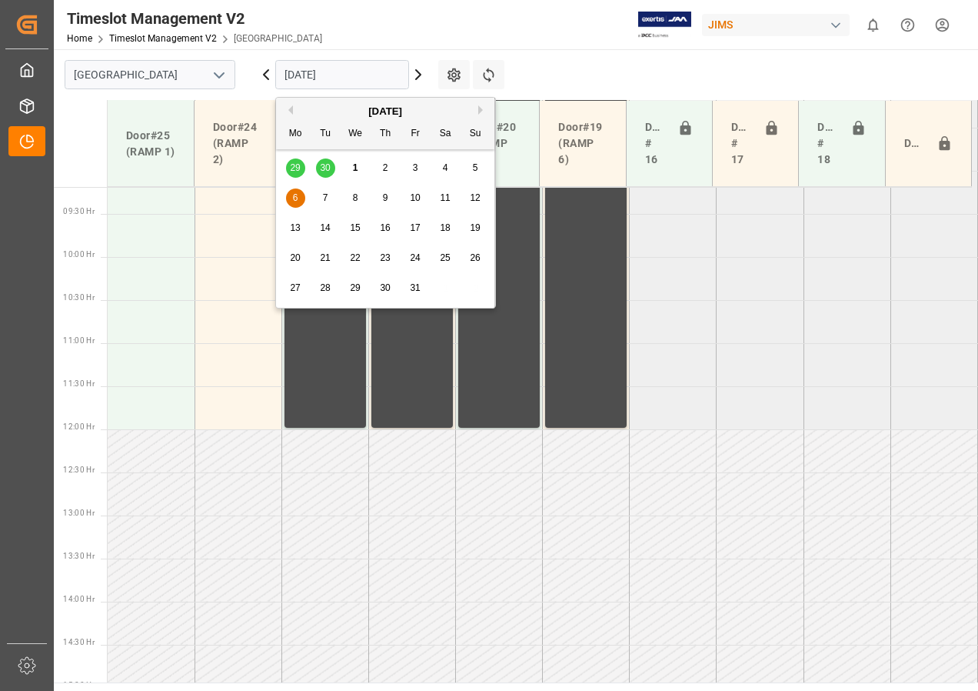
click at [392, 166] on div "2" at bounding box center [385, 168] width 19 height 18
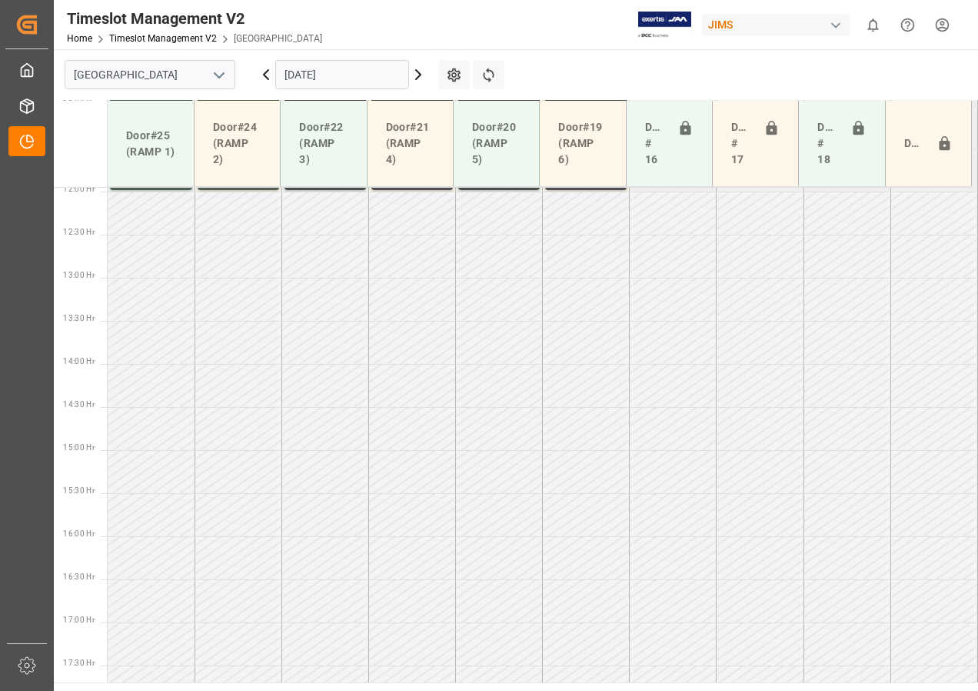
scroll to position [1314, 0]
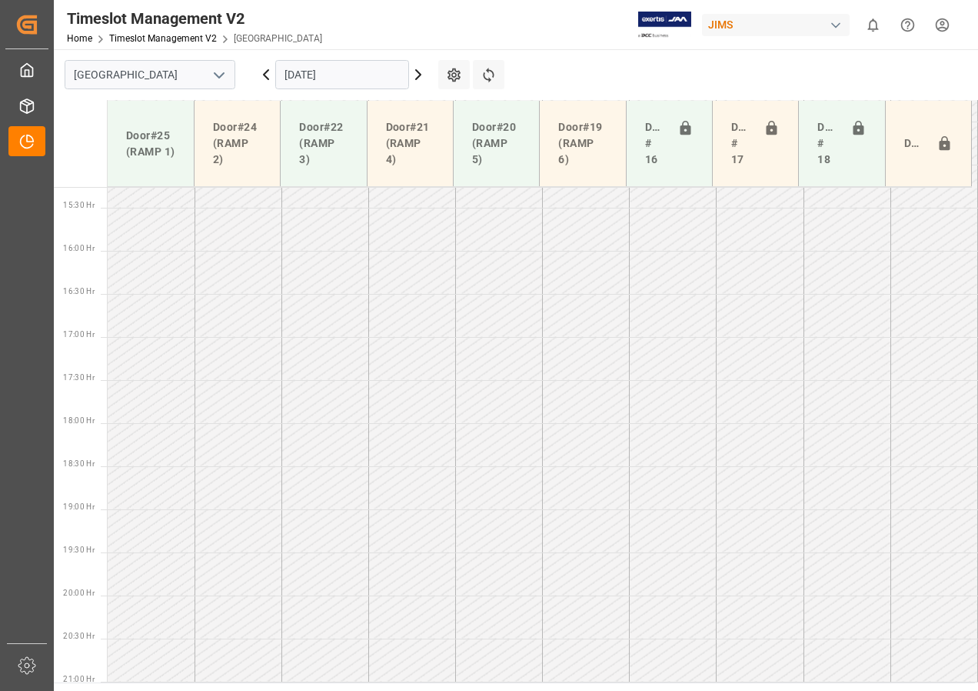
click at [347, 72] on input "[DATE]" at bounding box center [342, 74] width 134 height 29
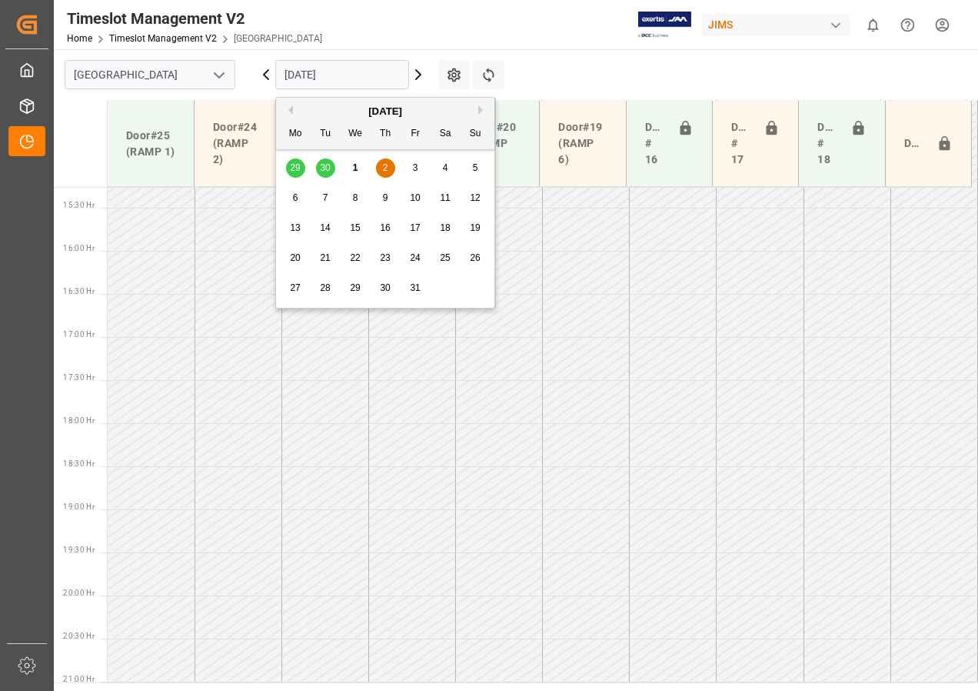
click at [383, 166] on span "2" at bounding box center [385, 167] width 5 height 11
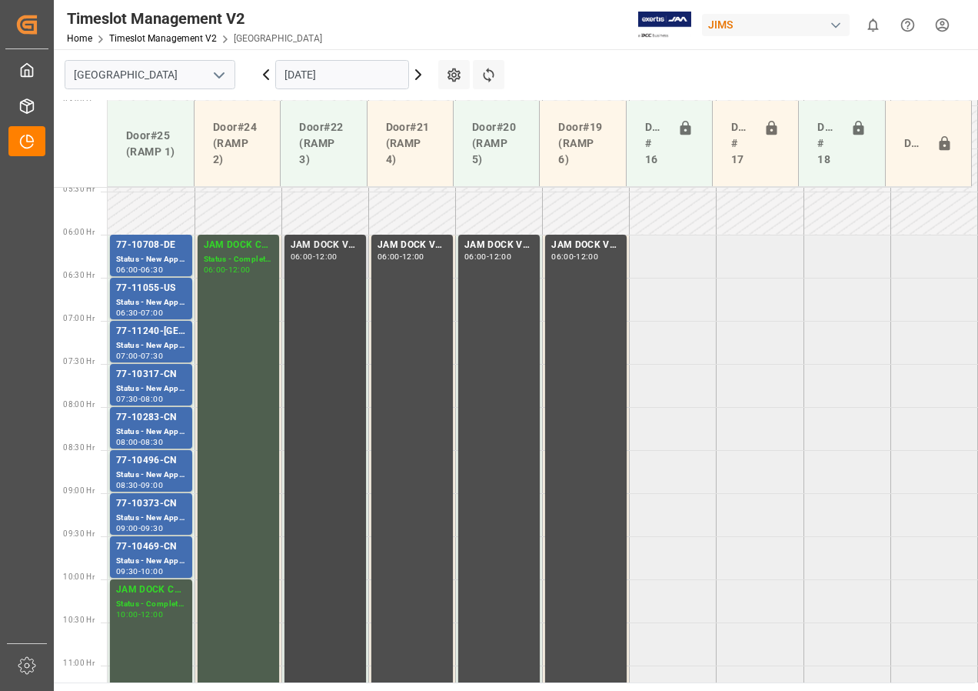
scroll to position [468, 0]
click at [131, 564] on div "Status - New Appointment" at bounding box center [151, 561] width 70 height 13
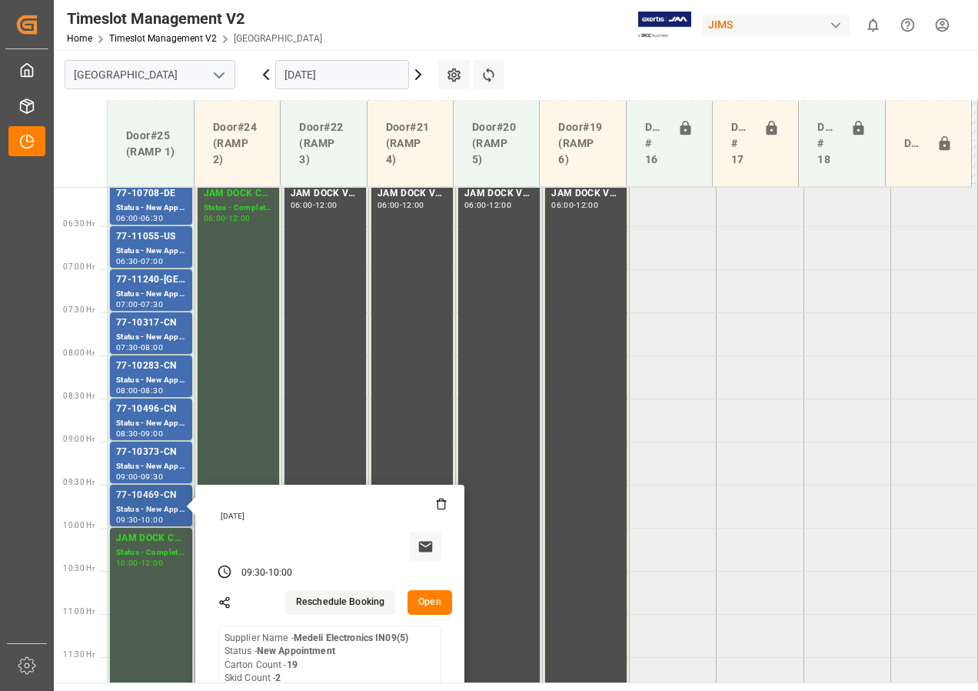
scroll to position [545, 0]
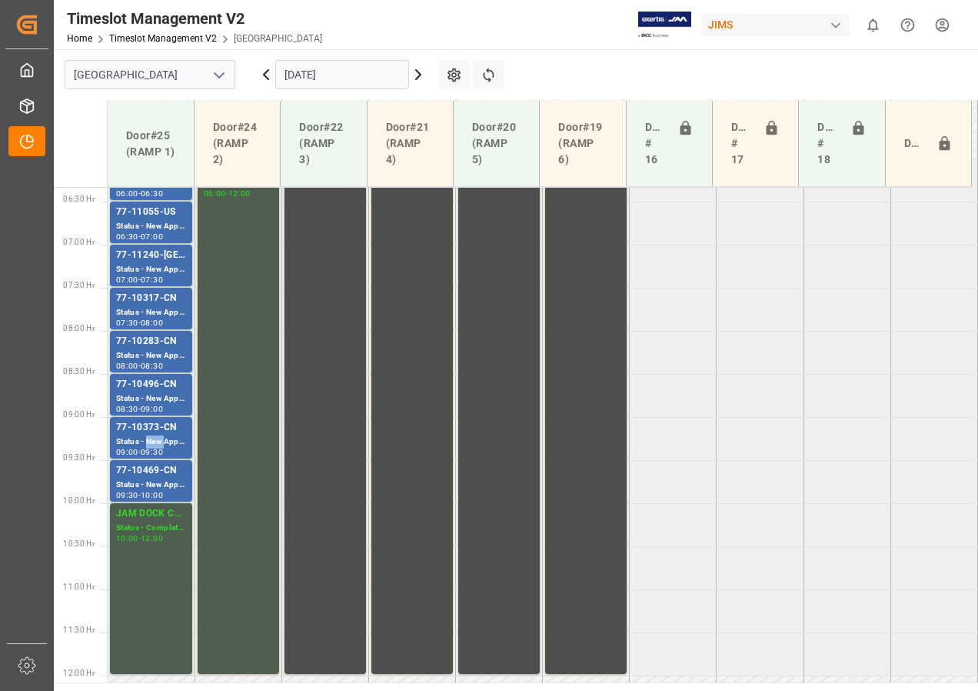
click at [155, 438] on div "Status - New Appointment" at bounding box center [151, 441] width 70 height 13
click at [151, 398] on div "Status - New Appointment" at bounding box center [151, 398] width 70 height 13
click at [153, 355] on div "Status - New Appointment" at bounding box center [151, 355] width 70 height 13
click at [148, 308] on div "Status - New Appointment" at bounding box center [151, 312] width 70 height 13
click at [158, 261] on div "77-11240-[GEOGRAPHIC_DATA]" at bounding box center [151, 255] width 70 height 15
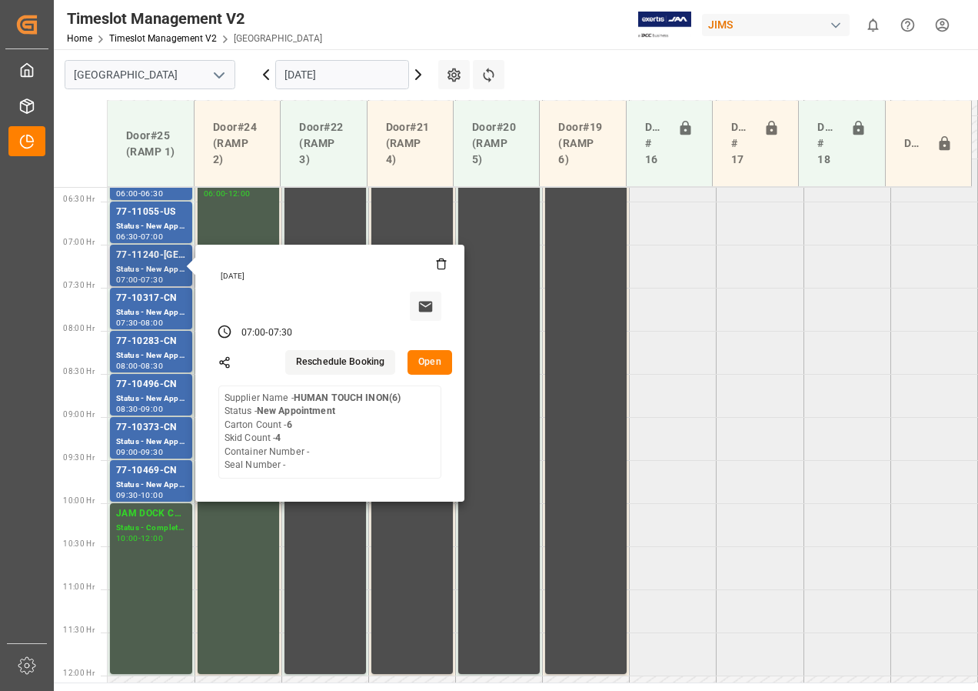
scroll to position [391, 0]
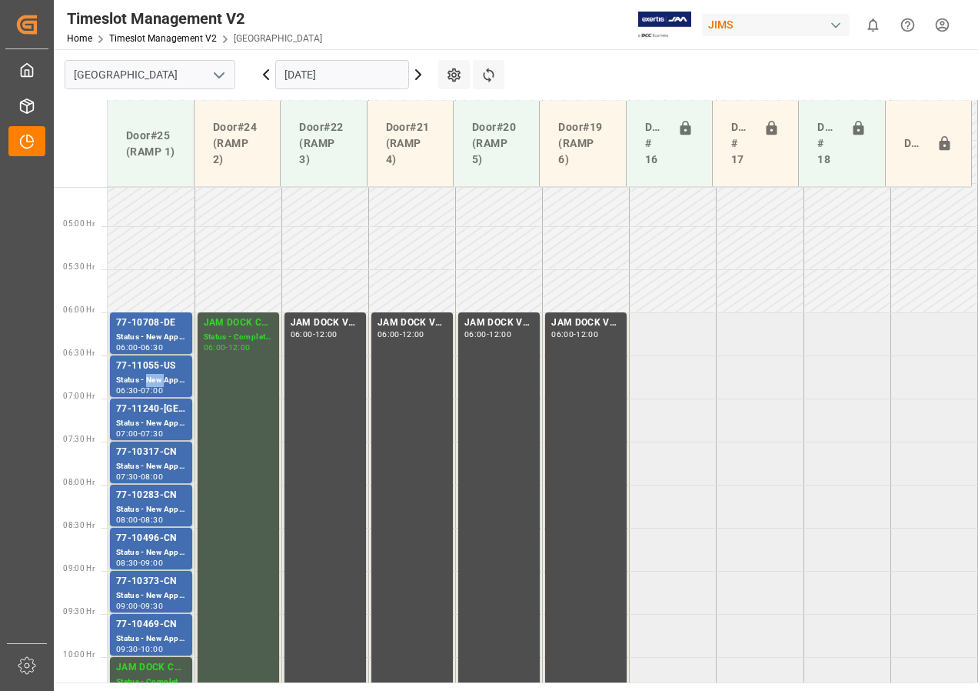
click at [151, 377] on div "Status - New Appointment" at bounding box center [151, 380] width 70 height 13
click at [148, 333] on div "Status - New Appointment" at bounding box center [151, 337] width 70 height 13
click at [158, 377] on div "Status - New Appointment" at bounding box center [151, 380] width 70 height 13
click at [154, 421] on div "Status - New Appointment" at bounding box center [151, 423] width 70 height 13
click at [145, 451] on div "77-10317-CN" at bounding box center [151, 451] width 70 height 15
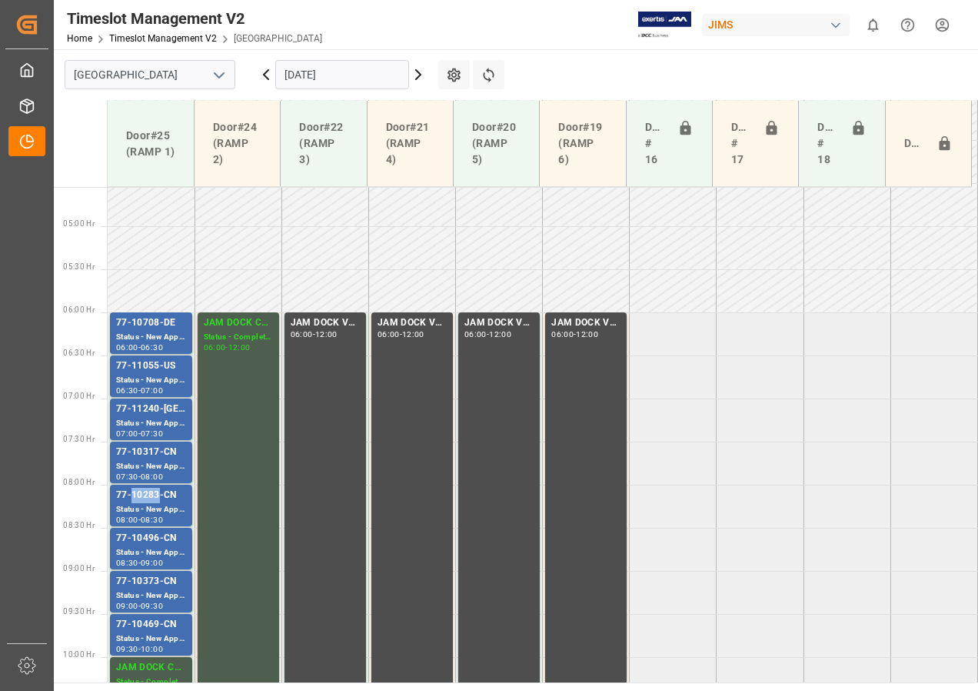
click at [145, 501] on div "77-10283-CN" at bounding box center [151, 495] width 70 height 15
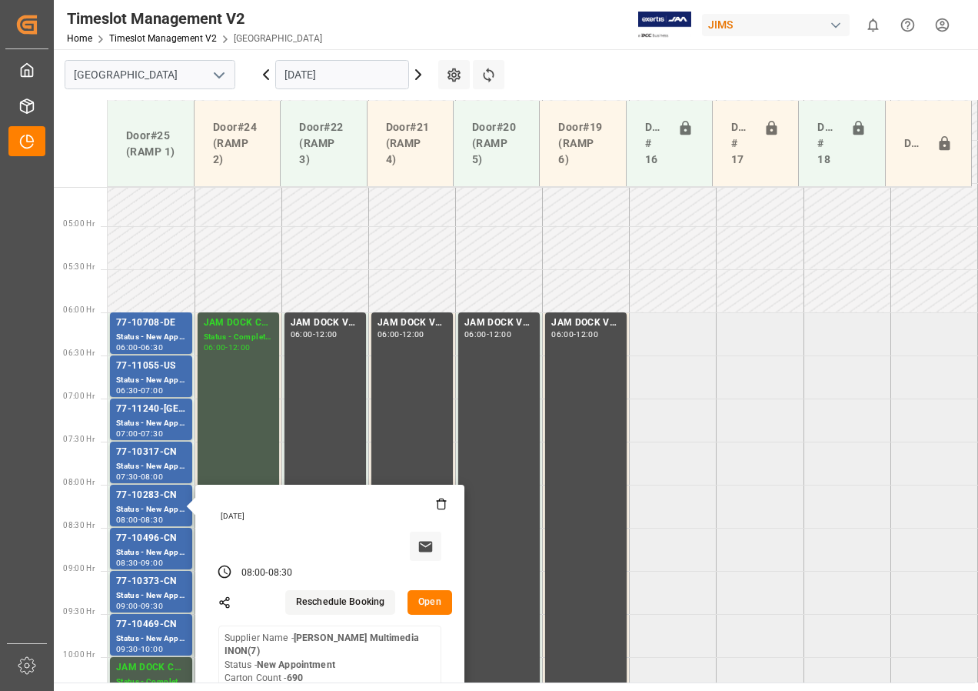
scroll to position [468, 0]
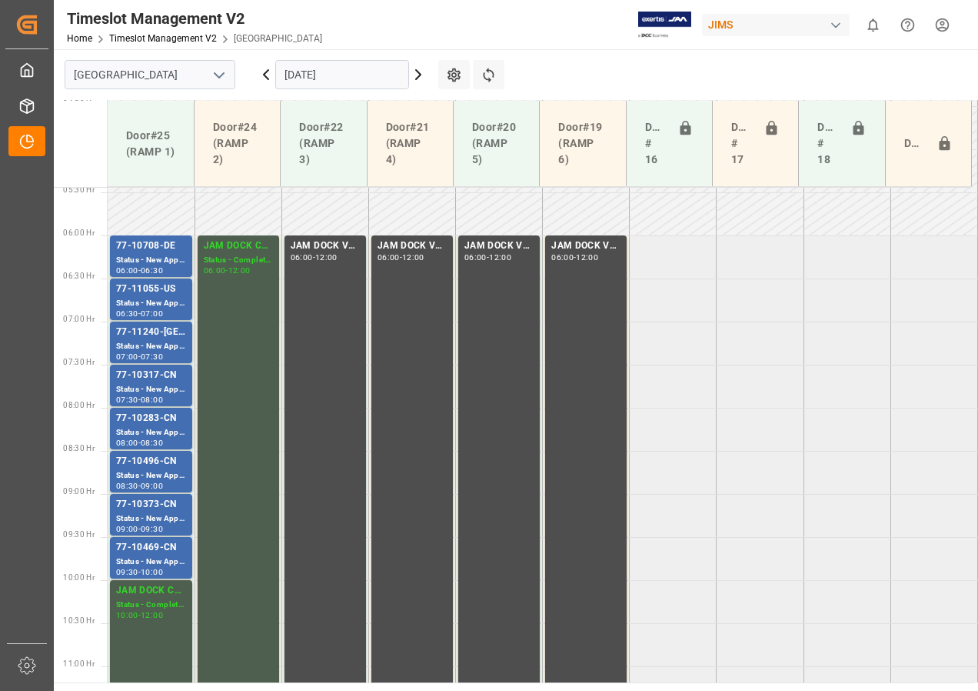
click at [152, 463] on div "77-10496-CN" at bounding box center [151, 461] width 70 height 15
click at [149, 511] on div "77-10373-CN" at bounding box center [151, 504] width 70 height 15
click at [153, 553] on div "77-10469-CN" at bounding box center [151, 547] width 70 height 15
click at [142, 256] on div "Status - New Appointment" at bounding box center [151, 260] width 70 height 13
click at [156, 300] on div "Status - New Appointment" at bounding box center [151, 303] width 70 height 13
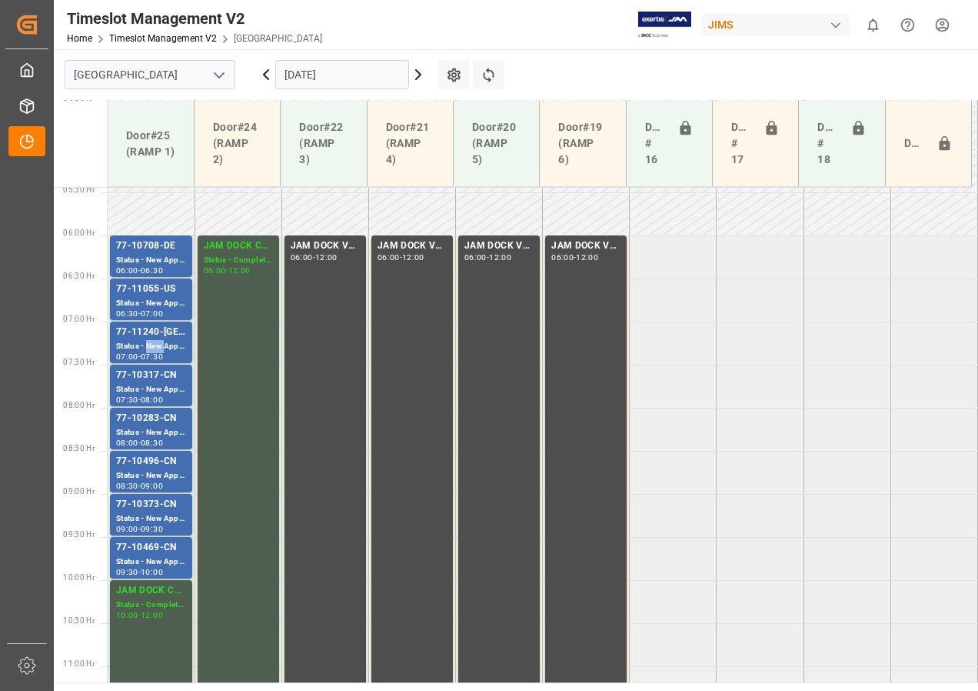
click at [148, 340] on div "Status - New Appointment" at bounding box center [151, 346] width 70 height 13
click at [143, 298] on div "Status - New Appointment" at bounding box center [151, 303] width 70 height 13
click at [152, 329] on div "77-11240-[GEOGRAPHIC_DATA]" at bounding box center [151, 331] width 70 height 15
click at [163, 557] on div "Status - New Appointment" at bounding box center [151, 561] width 70 height 13
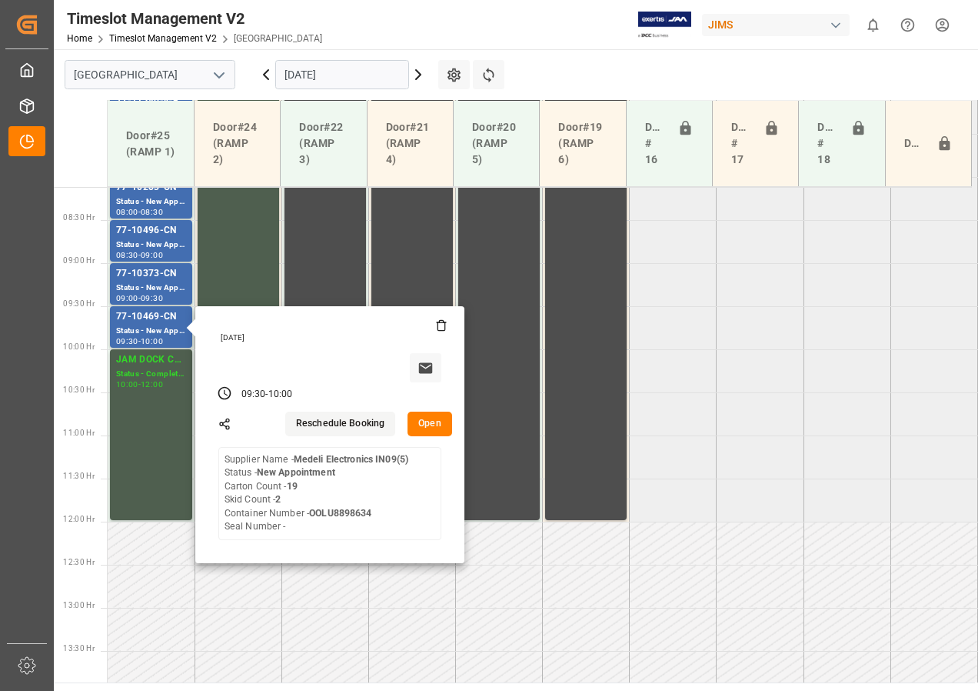
scroll to position [622, 0]
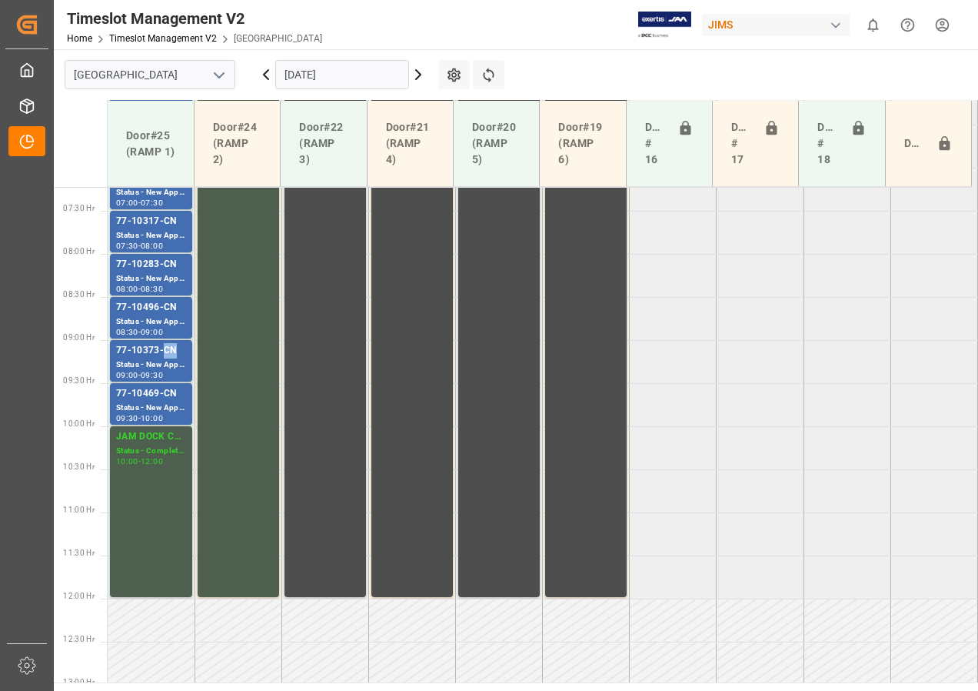
click at [167, 350] on div "77-10373-CN" at bounding box center [151, 350] width 70 height 15
click at [148, 394] on div "77-10469-CN" at bounding box center [151, 393] width 70 height 15
click at [146, 358] on div "Status - New Appointment" at bounding box center [151, 364] width 70 height 13
click at [146, 318] on div "Status - New Appointment" at bounding box center [151, 321] width 70 height 13
click at [149, 277] on div "Status - New Appointment" at bounding box center [151, 278] width 70 height 13
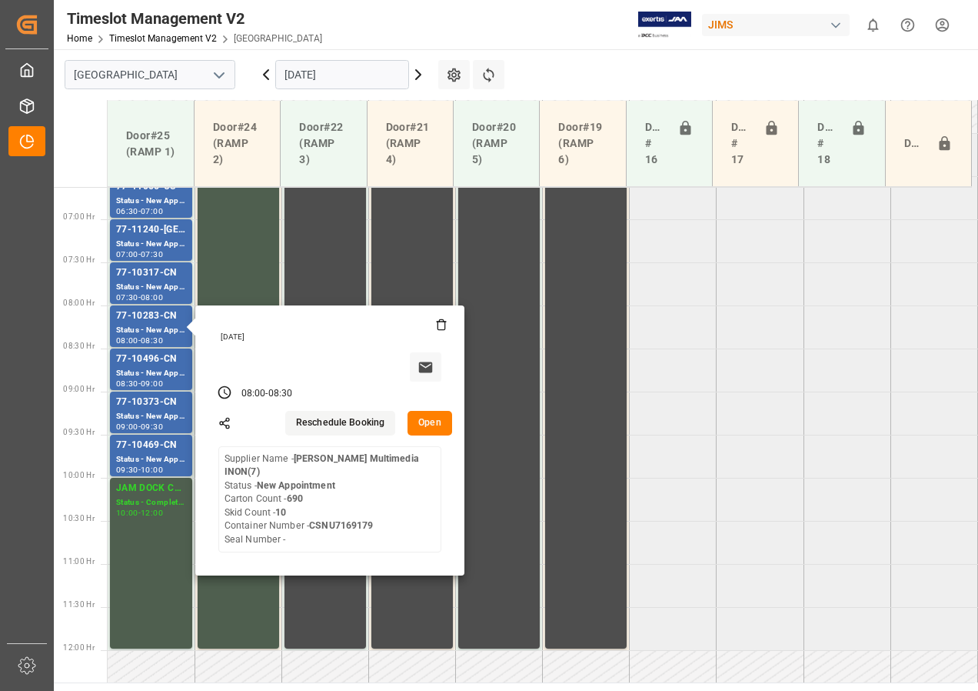
scroll to position [545, 0]
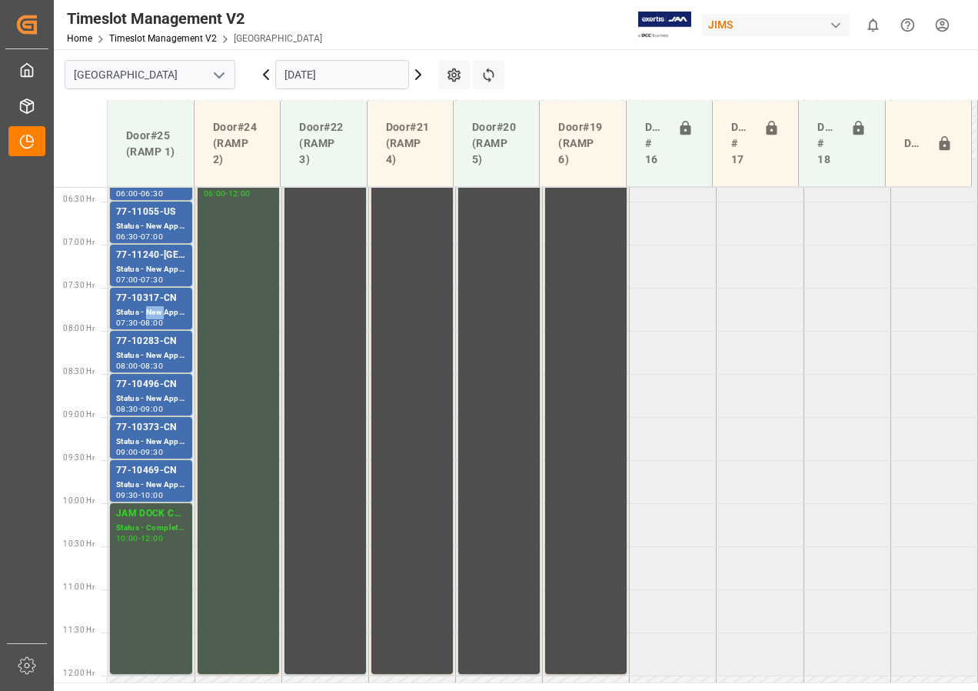
click at [158, 308] on div "Status - New Appointment" at bounding box center [151, 312] width 70 height 13
click at [142, 268] on div "Status - New Appointment" at bounding box center [151, 269] width 70 height 13
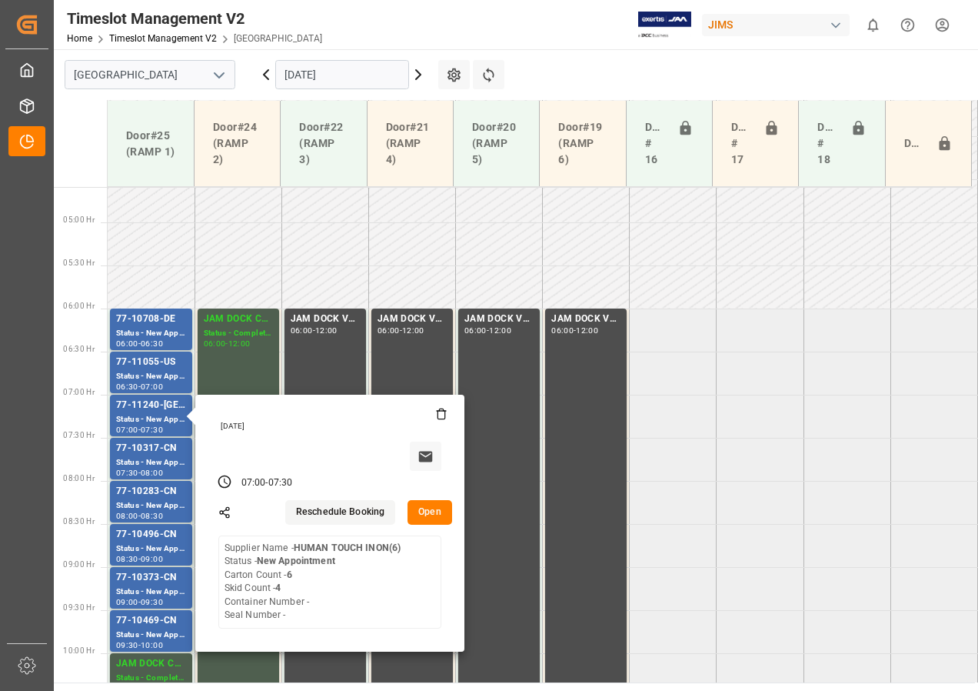
scroll to position [391, 0]
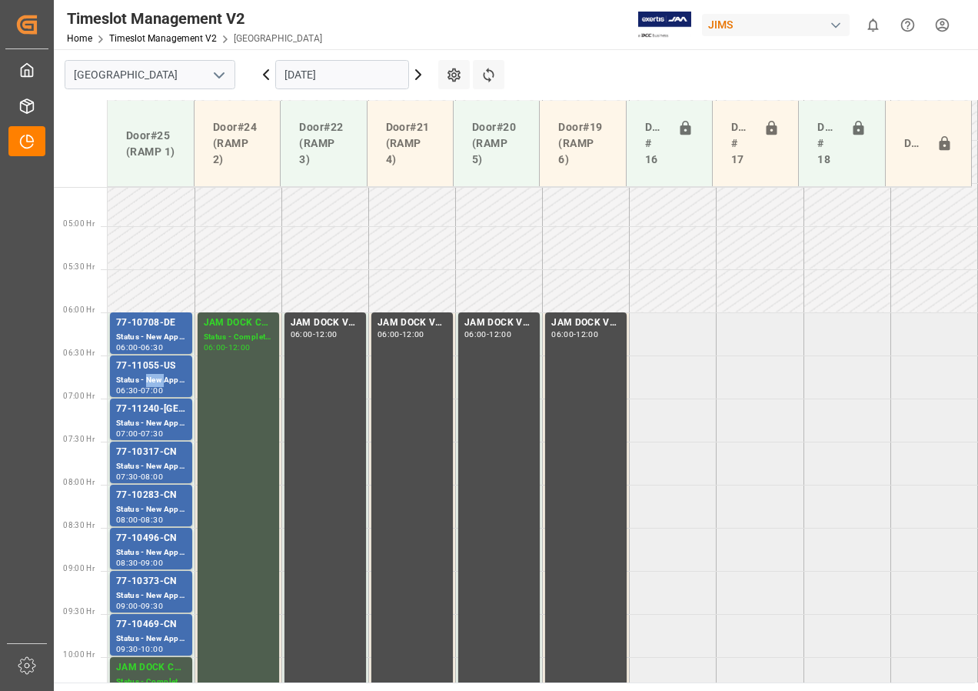
click at [151, 381] on div "Status - New Appointment" at bounding box center [151, 380] width 70 height 13
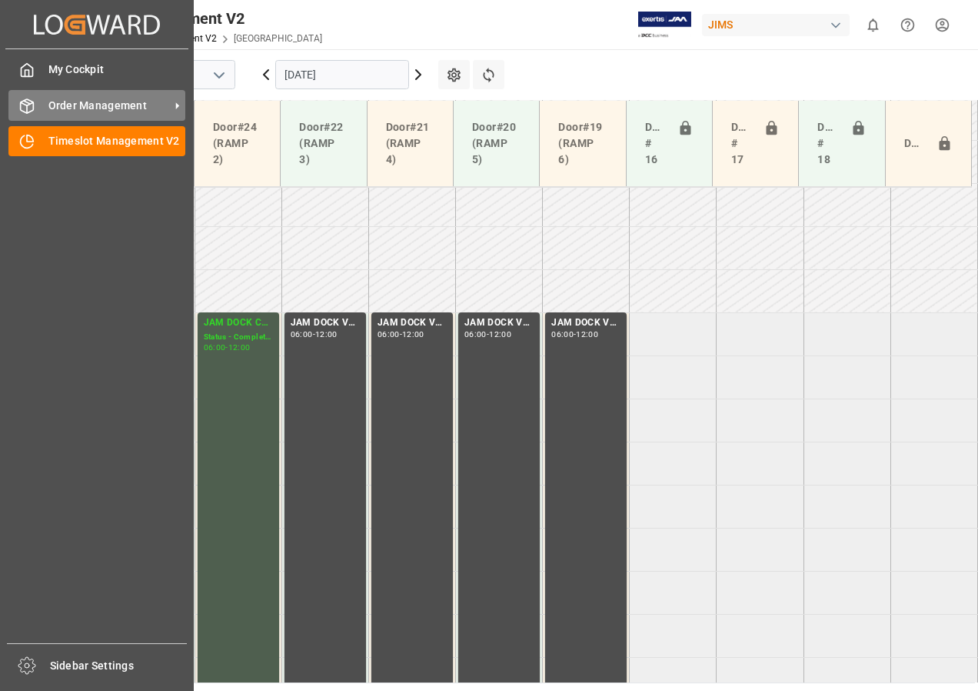
click at [89, 100] on span "Order Management" at bounding box center [108, 106] width 121 height 16
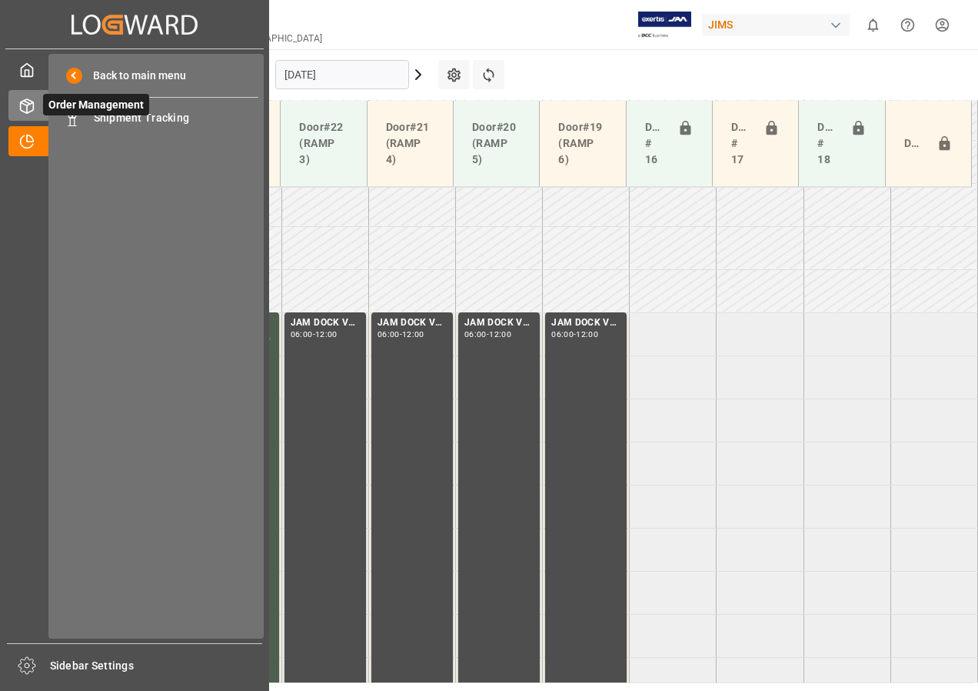
click at [144, 115] on span "Order Management" at bounding box center [96, 105] width 106 height 22
click at [164, 118] on span "Shipment Tracking" at bounding box center [176, 118] width 165 height 16
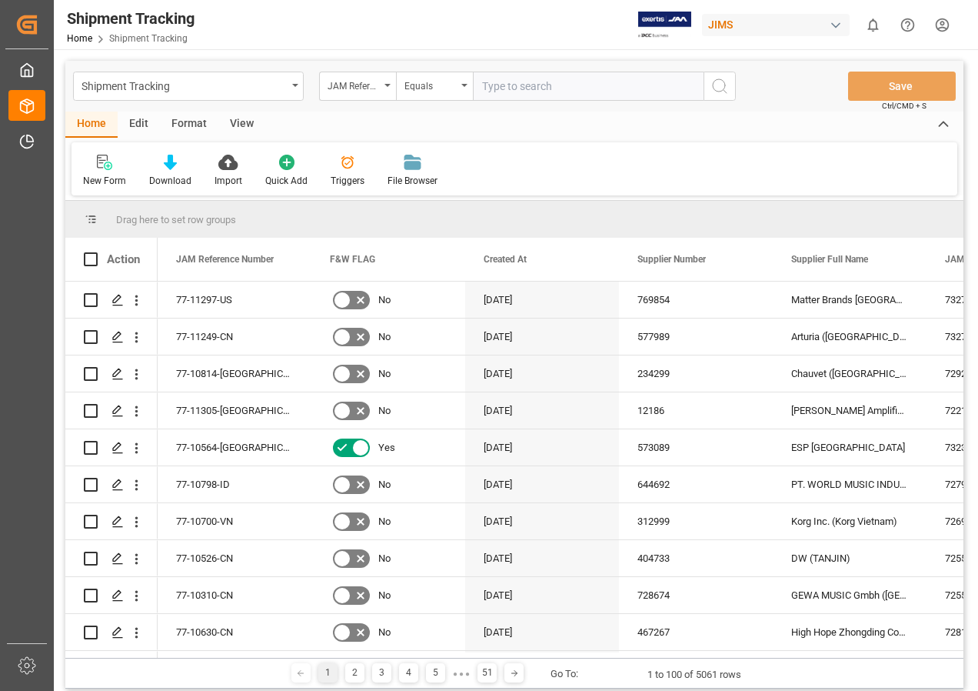
click at [245, 122] on div "View" at bounding box center [241, 124] width 47 height 26
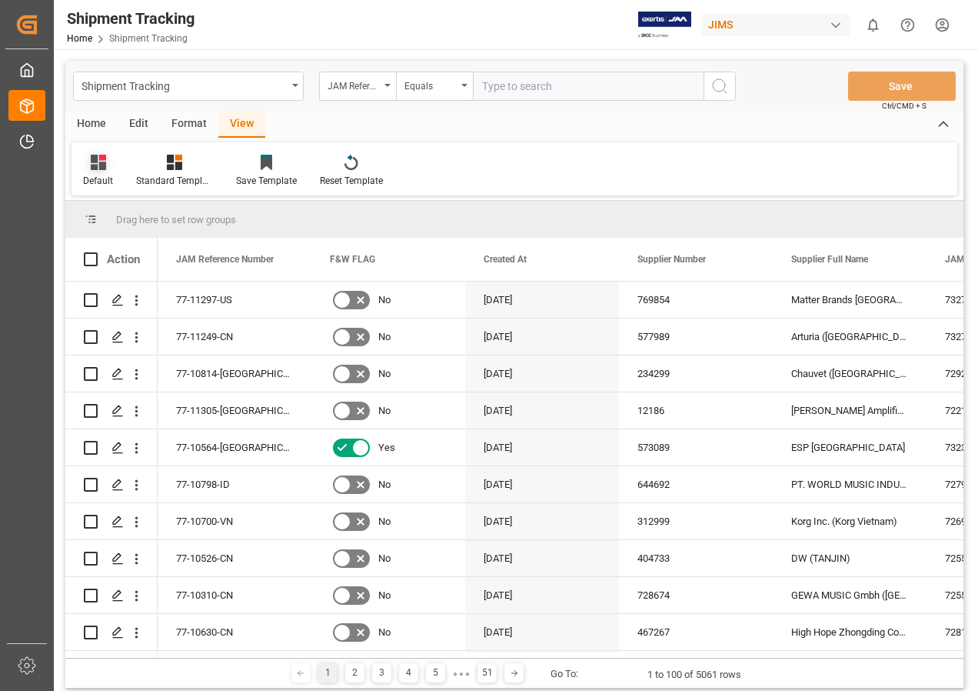
click at [101, 165] on icon at bounding box center [98, 162] width 15 height 15
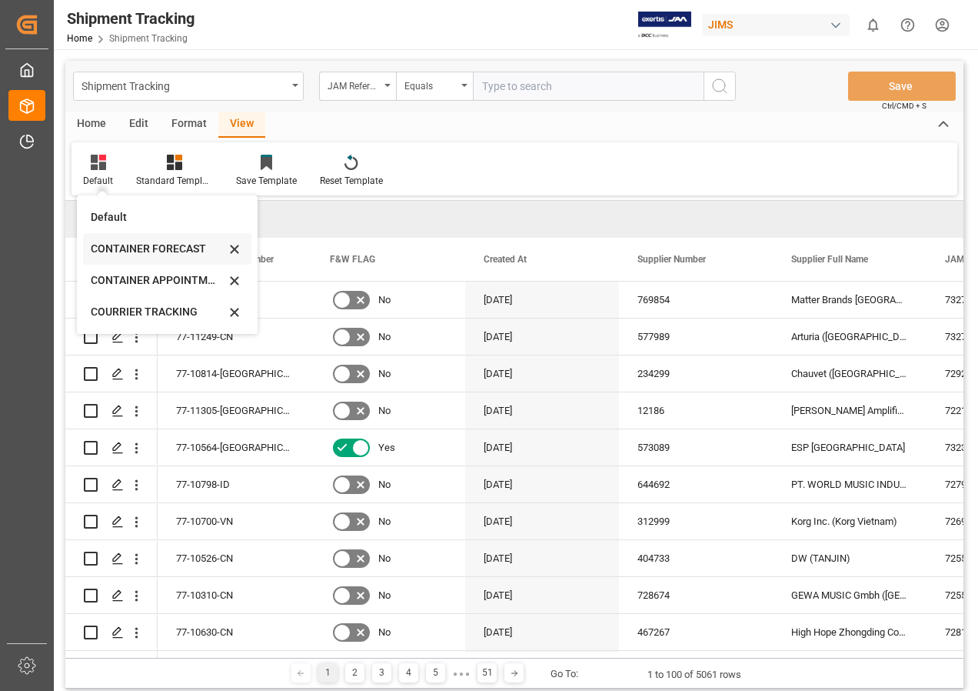
click at [148, 246] on div "CONTAINER FORECAST" at bounding box center [158, 249] width 135 height 16
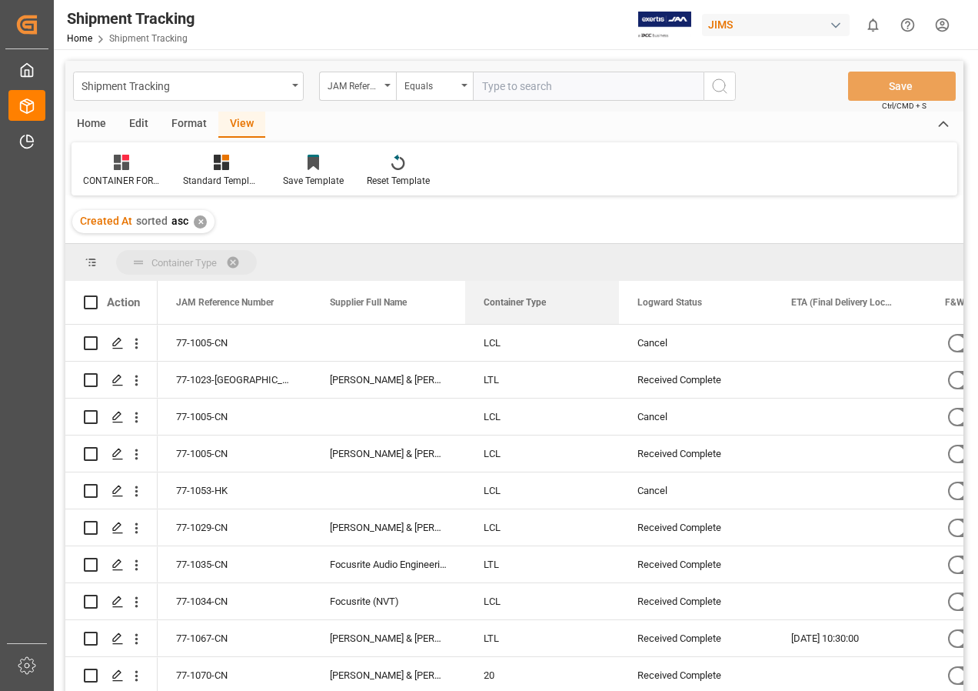
drag, startPoint x: 664, startPoint y: 303, endPoint x: 400, endPoint y: 261, distance: 267.9
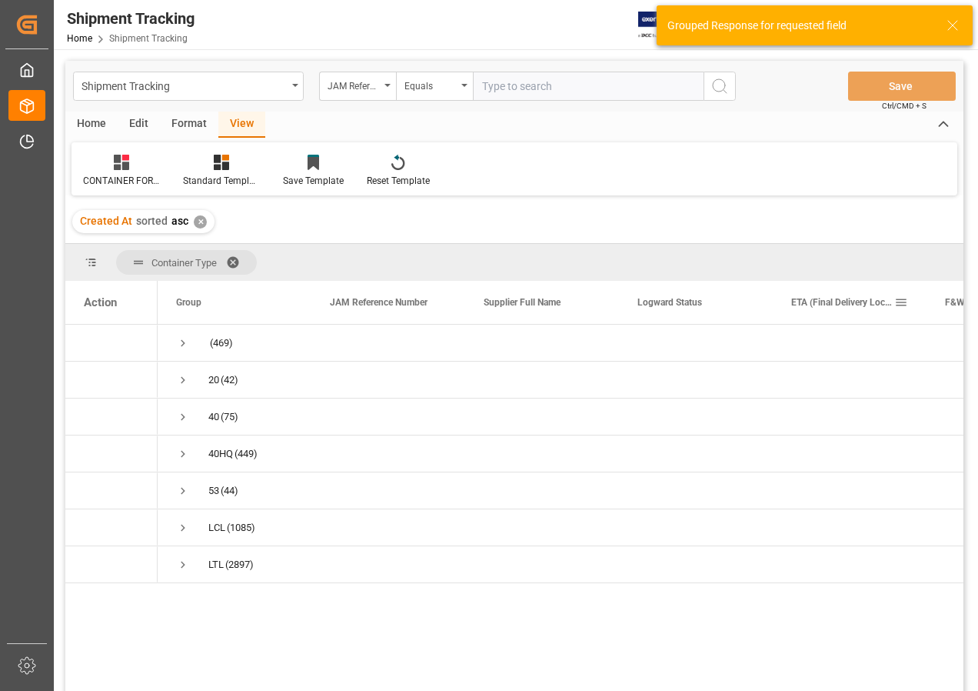
click at [903, 301] on span at bounding box center [901, 302] width 14 height 14
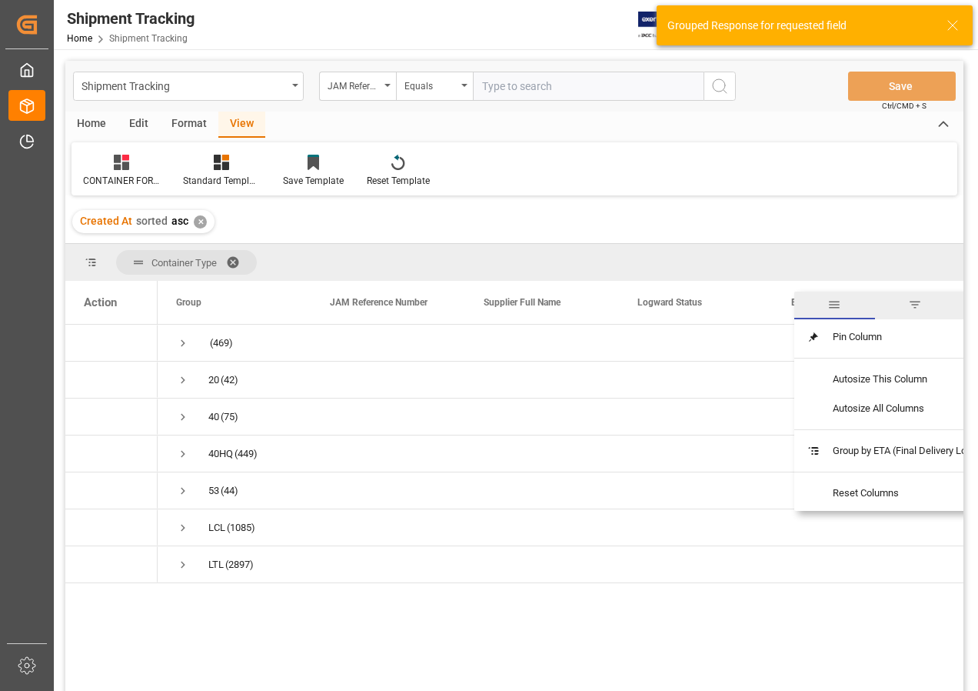
click at [920, 301] on span "filter" at bounding box center [915, 305] width 14 height 14
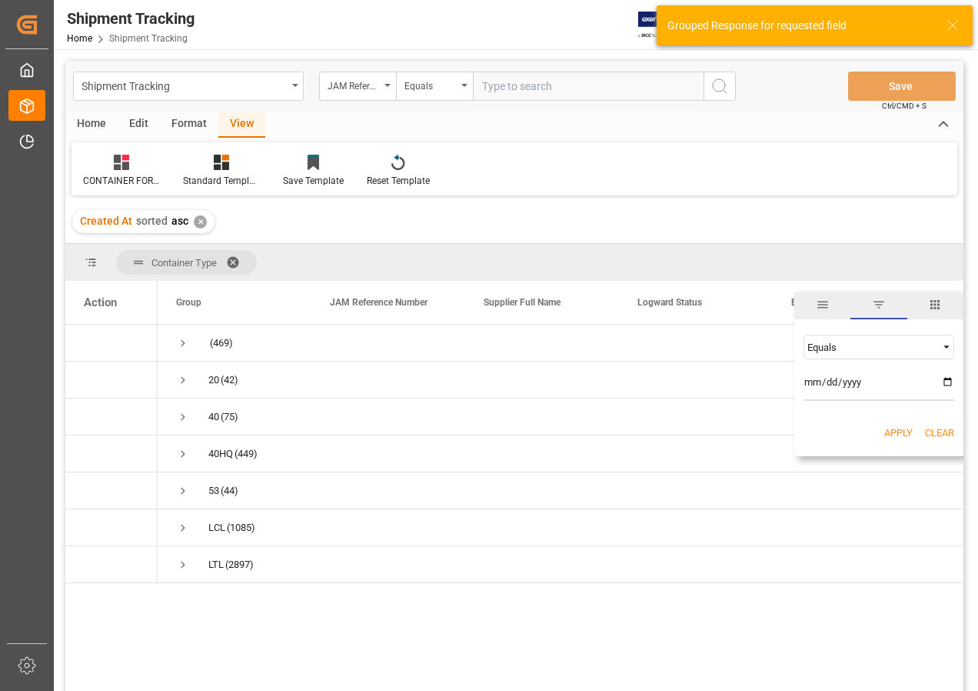
click at [946, 344] on span "Filtering operator" at bounding box center [947, 347] width 14 height 14
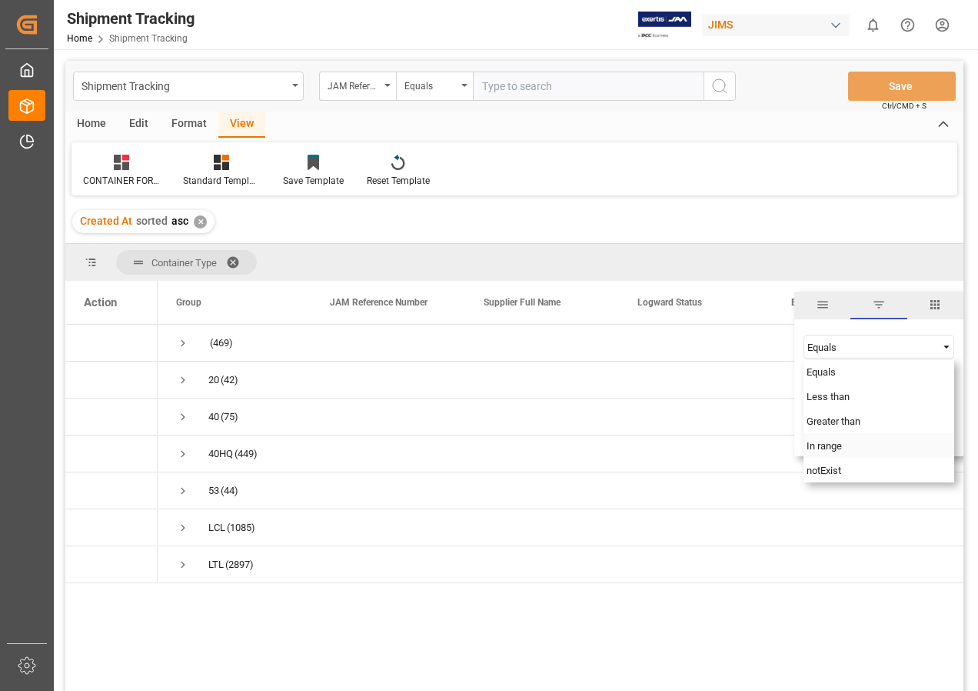
click at [837, 445] on span "In range" at bounding box center [824, 446] width 35 height 12
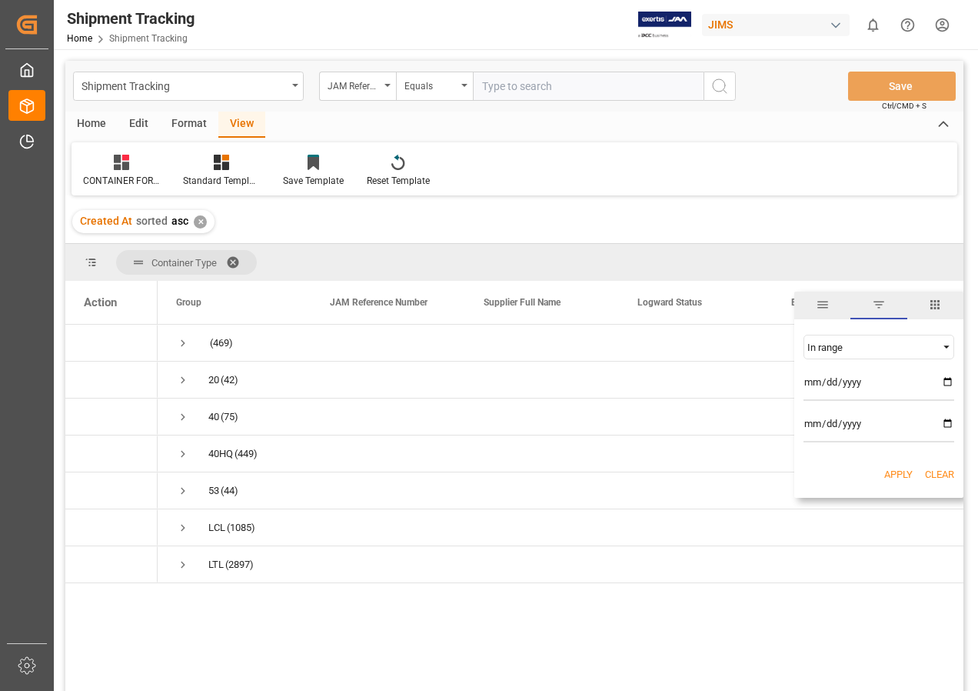
click at [948, 378] on input "date" at bounding box center [879, 385] width 151 height 31
type input "[DATE]"
click at [946, 423] on input "date" at bounding box center [879, 426] width 151 height 31
type input "[DATE]"
click at [901, 469] on button "Apply" at bounding box center [898, 474] width 28 height 15
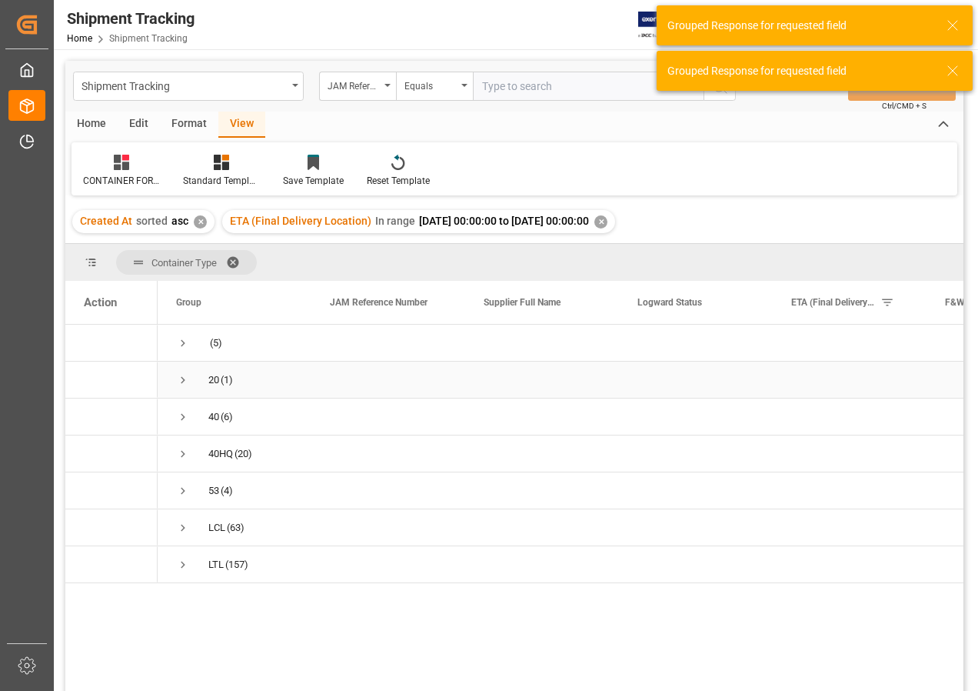
click at [185, 378] on span "Press SPACE to select this row." at bounding box center [183, 380] width 14 height 14
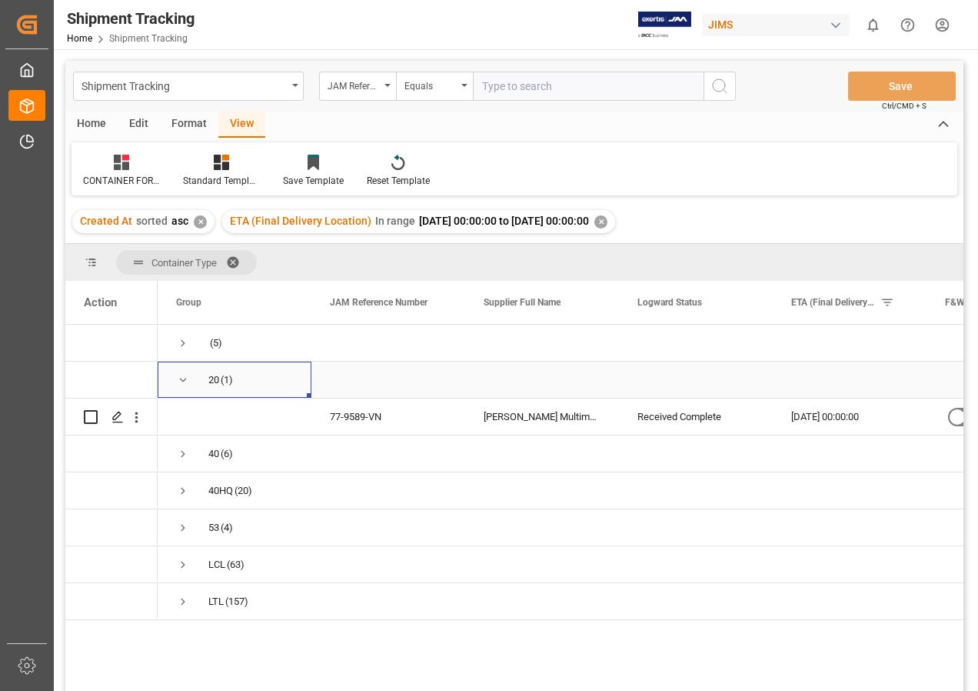
click at [185, 378] on span "Press SPACE to select this row." at bounding box center [183, 380] width 14 height 14
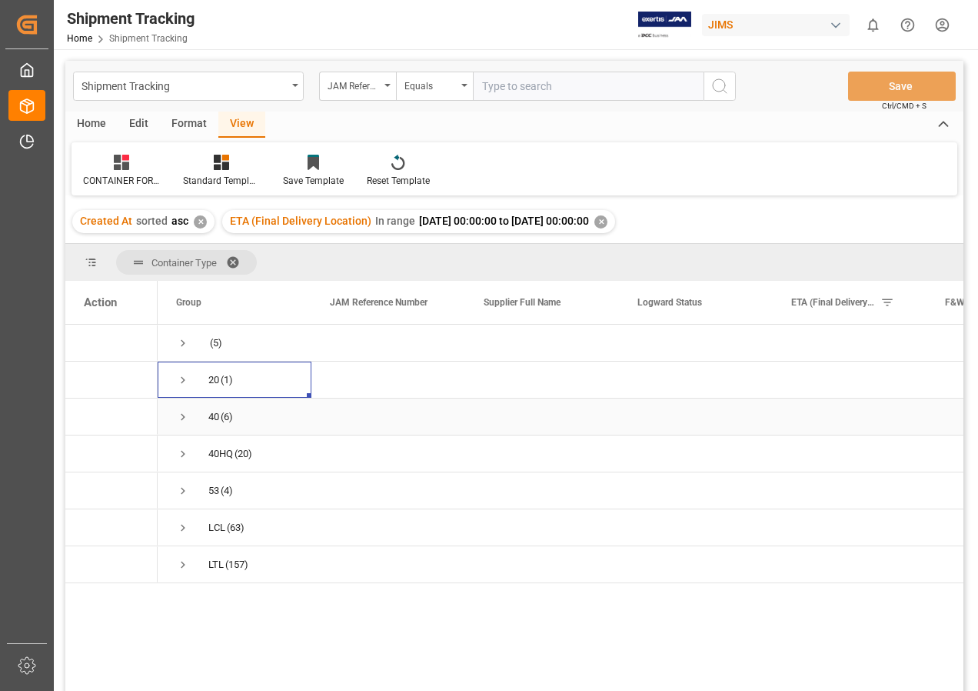
click at [181, 414] on span "Press SPACE to select this row." at bounding box center [183, 417] width 14 height 14
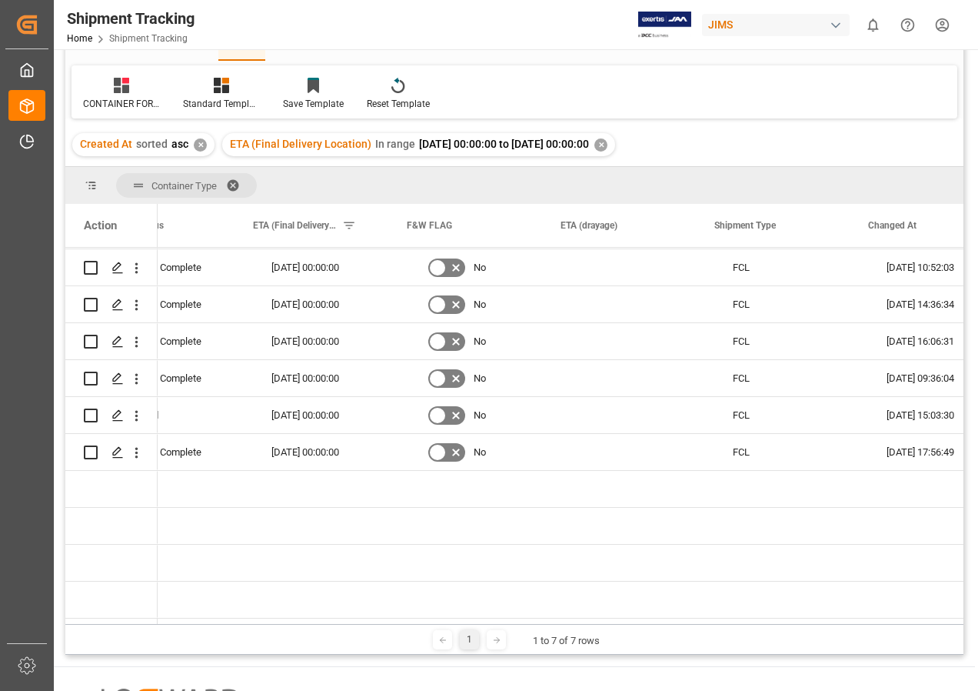
scroll to position [0, 551]
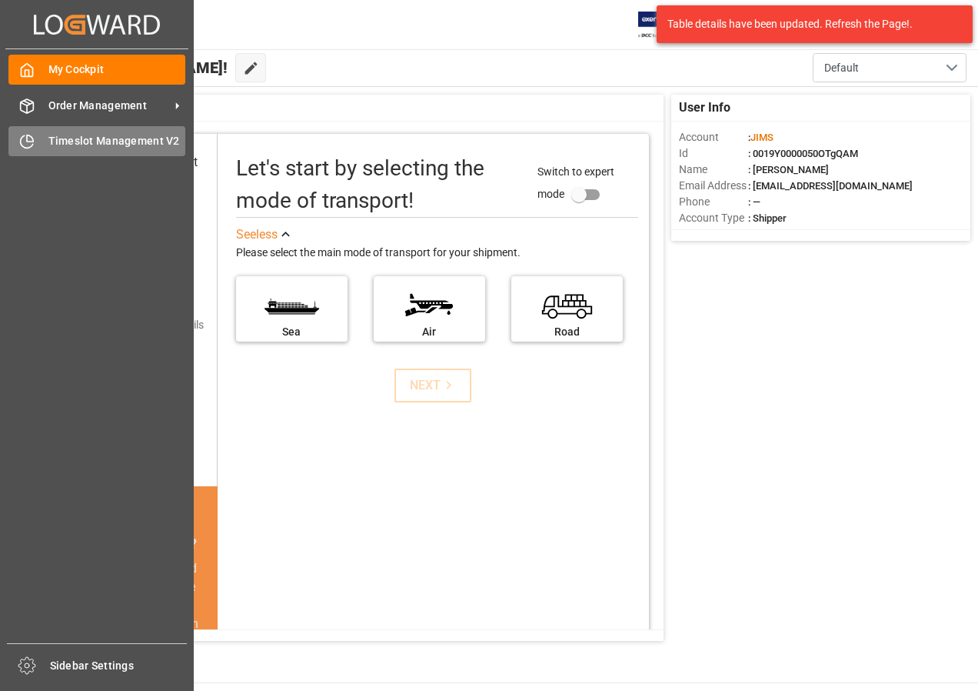
click at [58, 143] on span "Timeslot Management V2" at bounding box center [117, 141] width 138 height 16
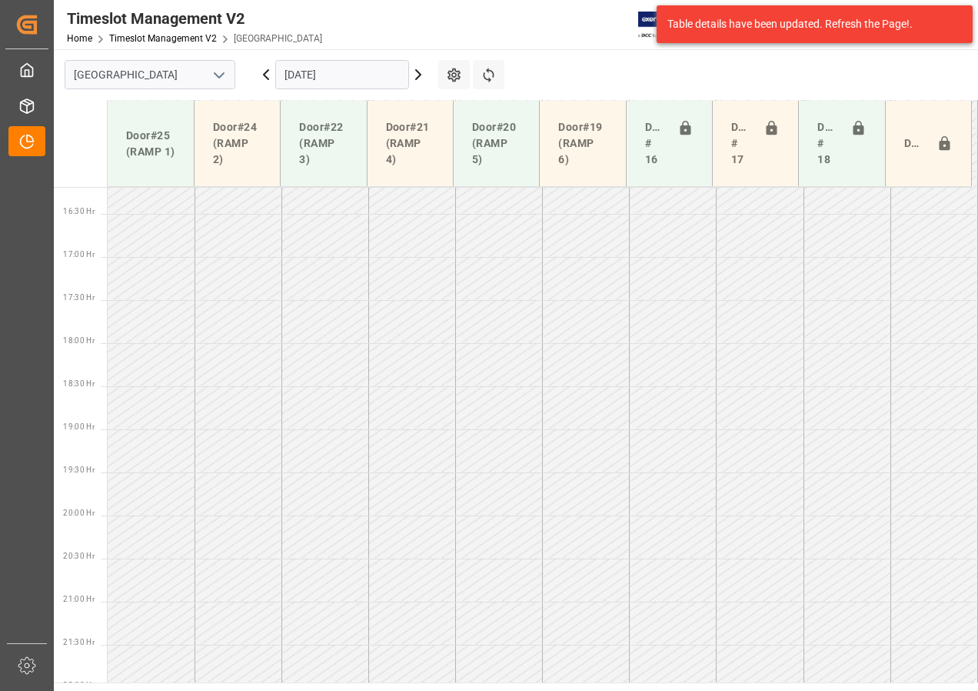
scroll to position [1400, 0]
click at [414, 75] on icon at bounding box center [418, 74] width 18 height 18
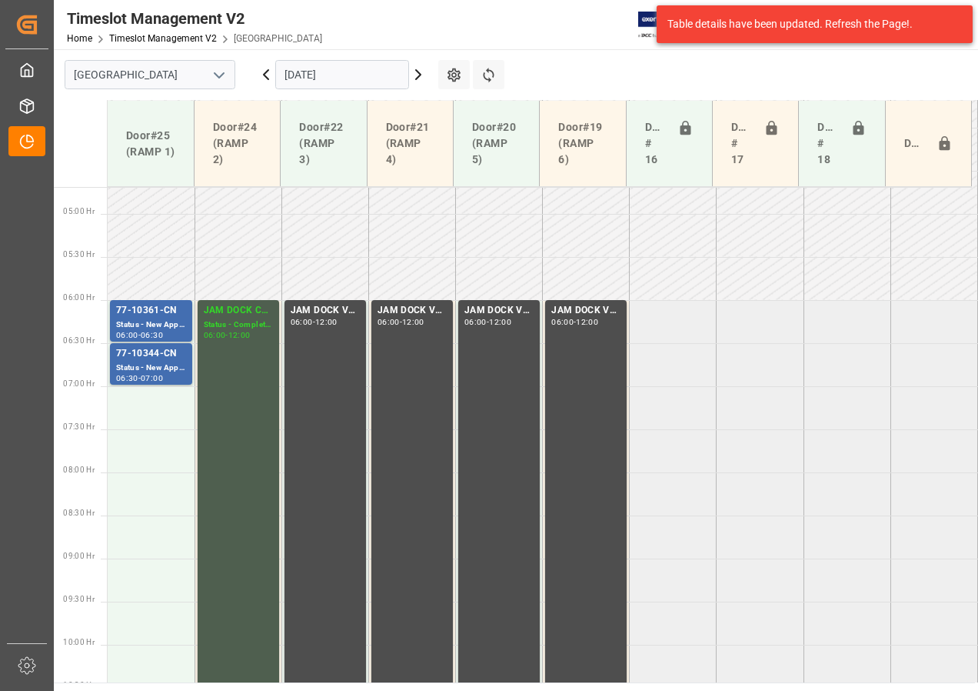
scroll to position [322, 0]
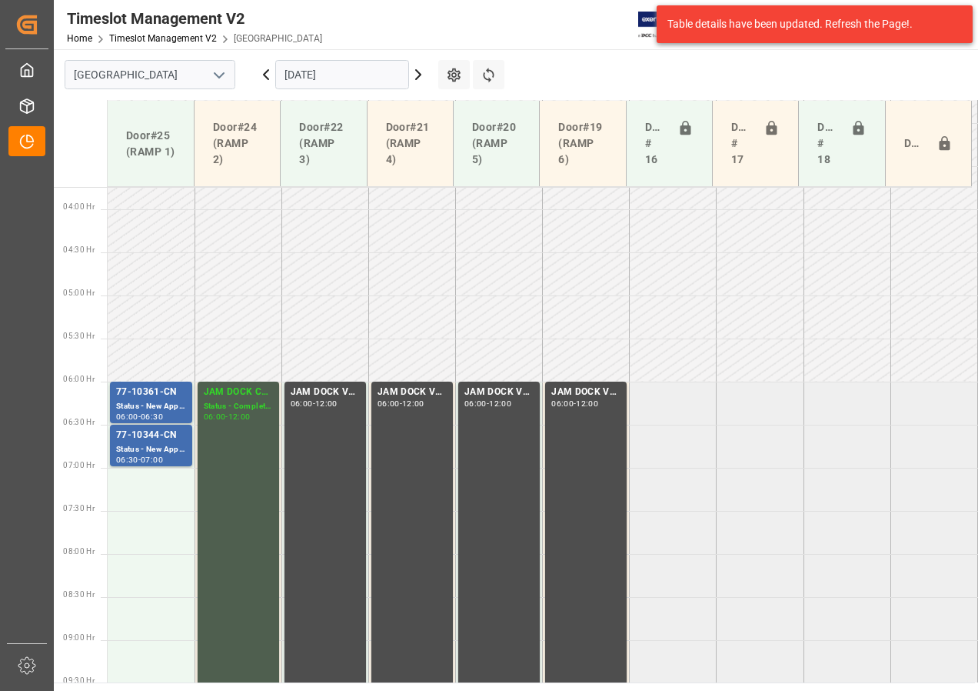
click at [308, 68] on input "[DATE]" at bounding box center [342, 74] width 134 height 29
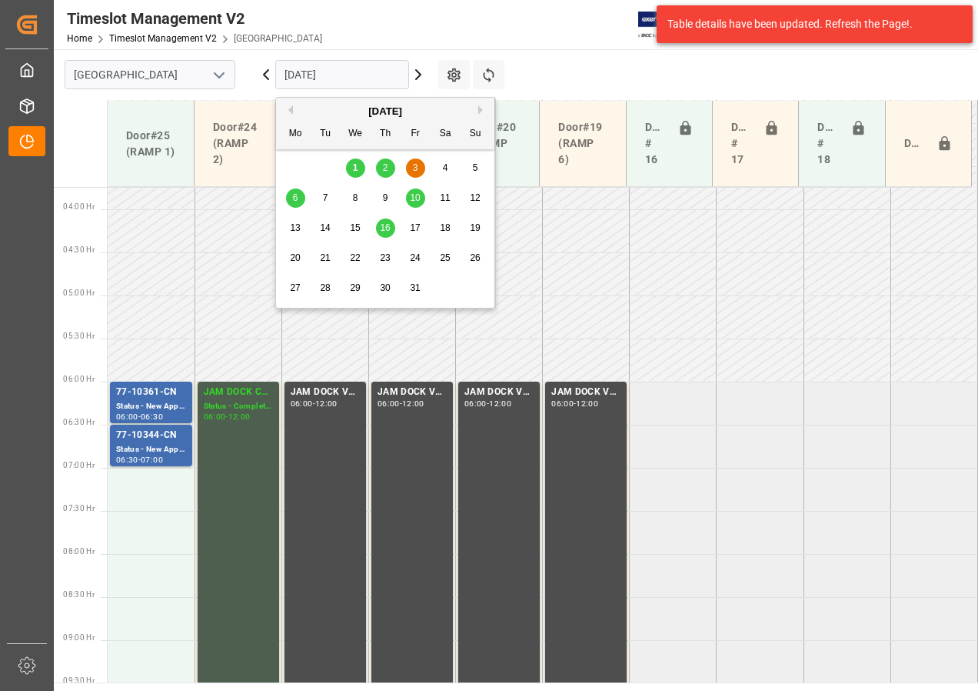
click at [378, 169] on div "2" at bounding box center [385, 168] width 19 height 18
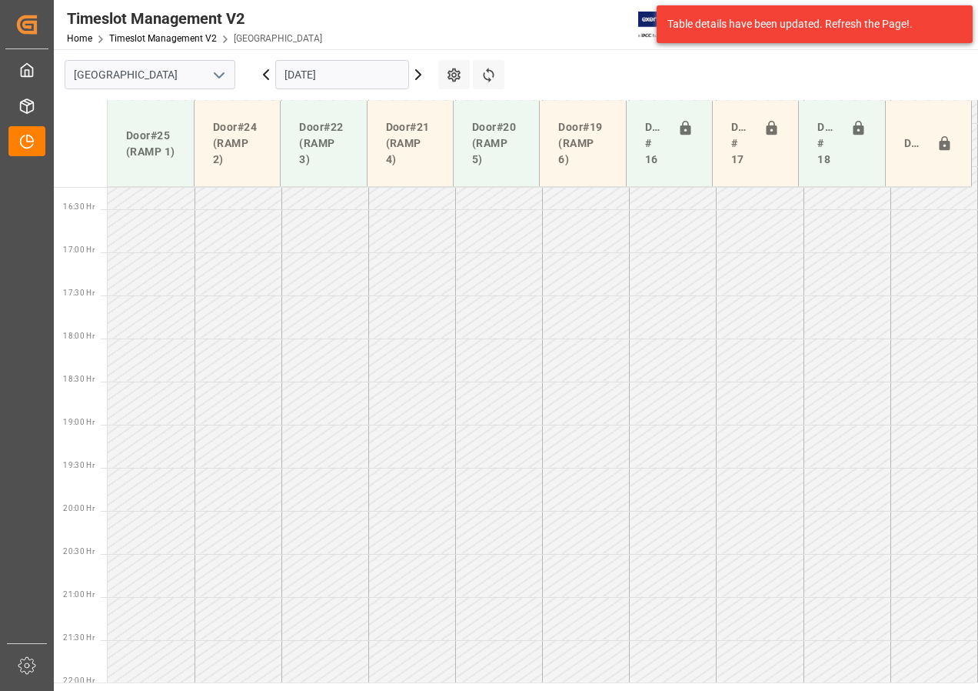
scroll to position [1400, 0]
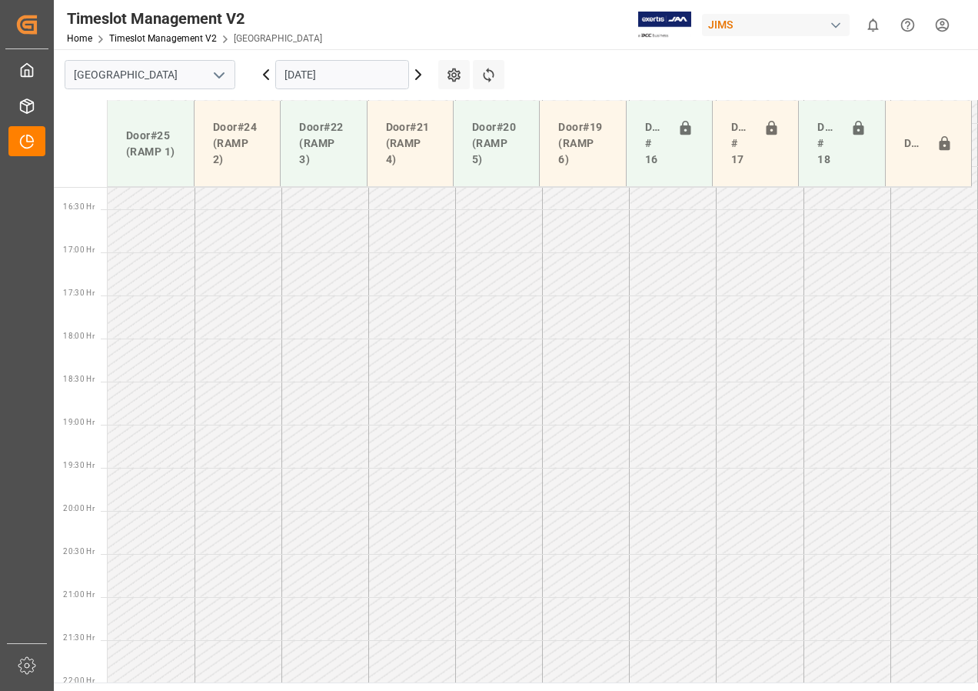
scroll to position [1400, 0]
